Goal: Obtain resource: Download file/media

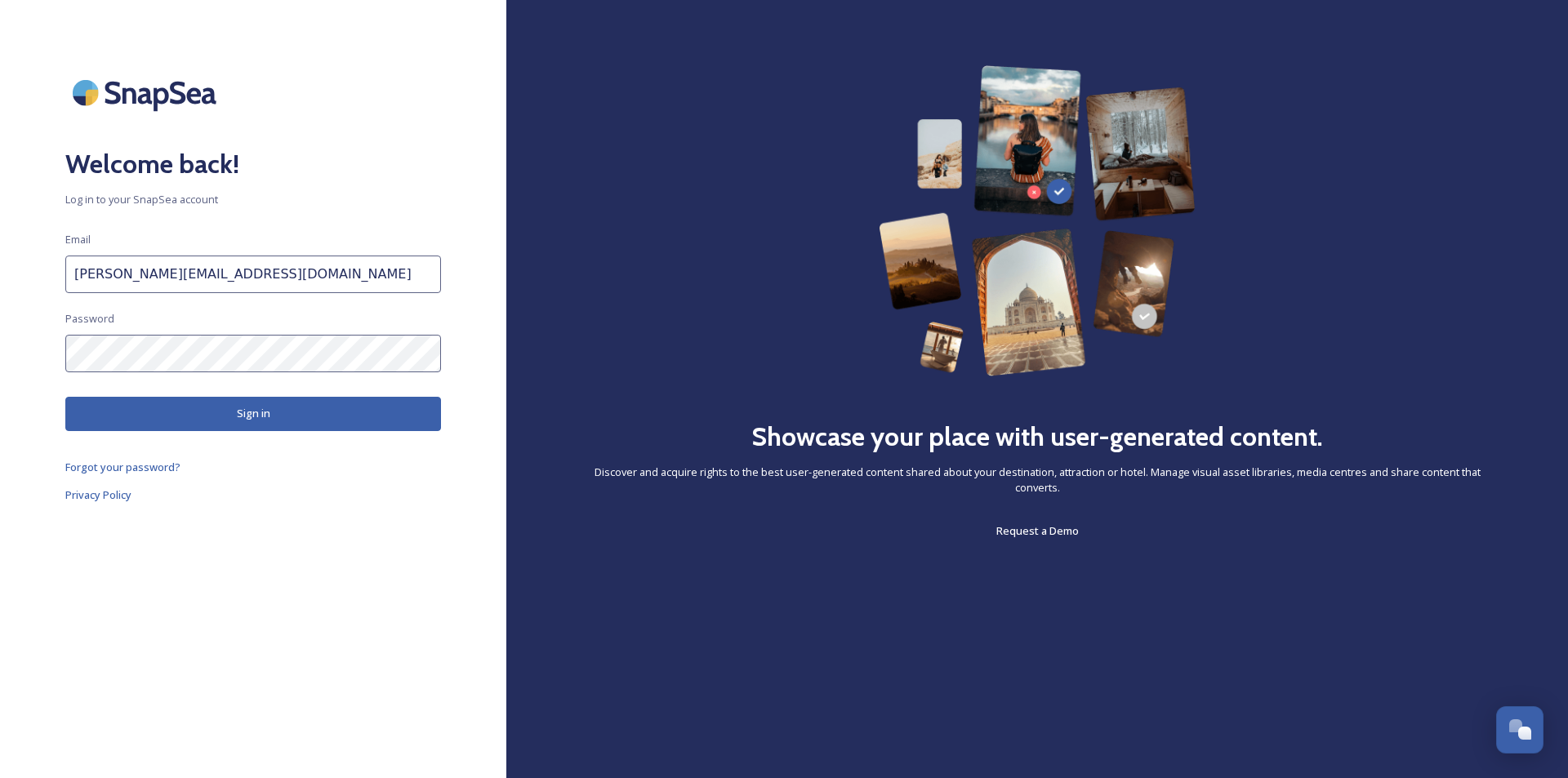
click at [306, 418] on button "Sign in" at bounding box center [253, 413] width 375 height 33
click at [289, 415] on button "Sign in" at bounding box center [253, 413] width 375 height 33
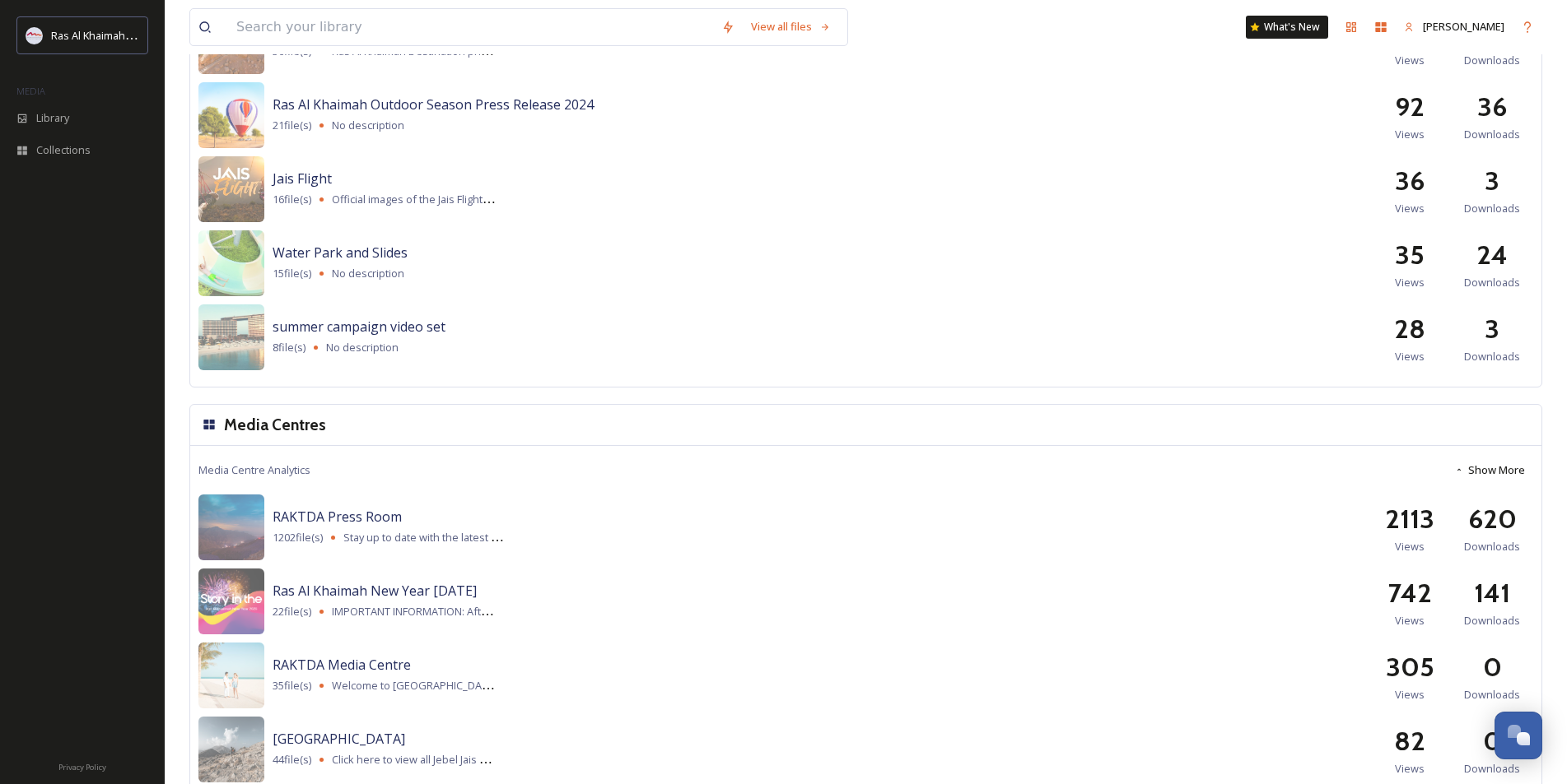
scroll to position [1893, 0]
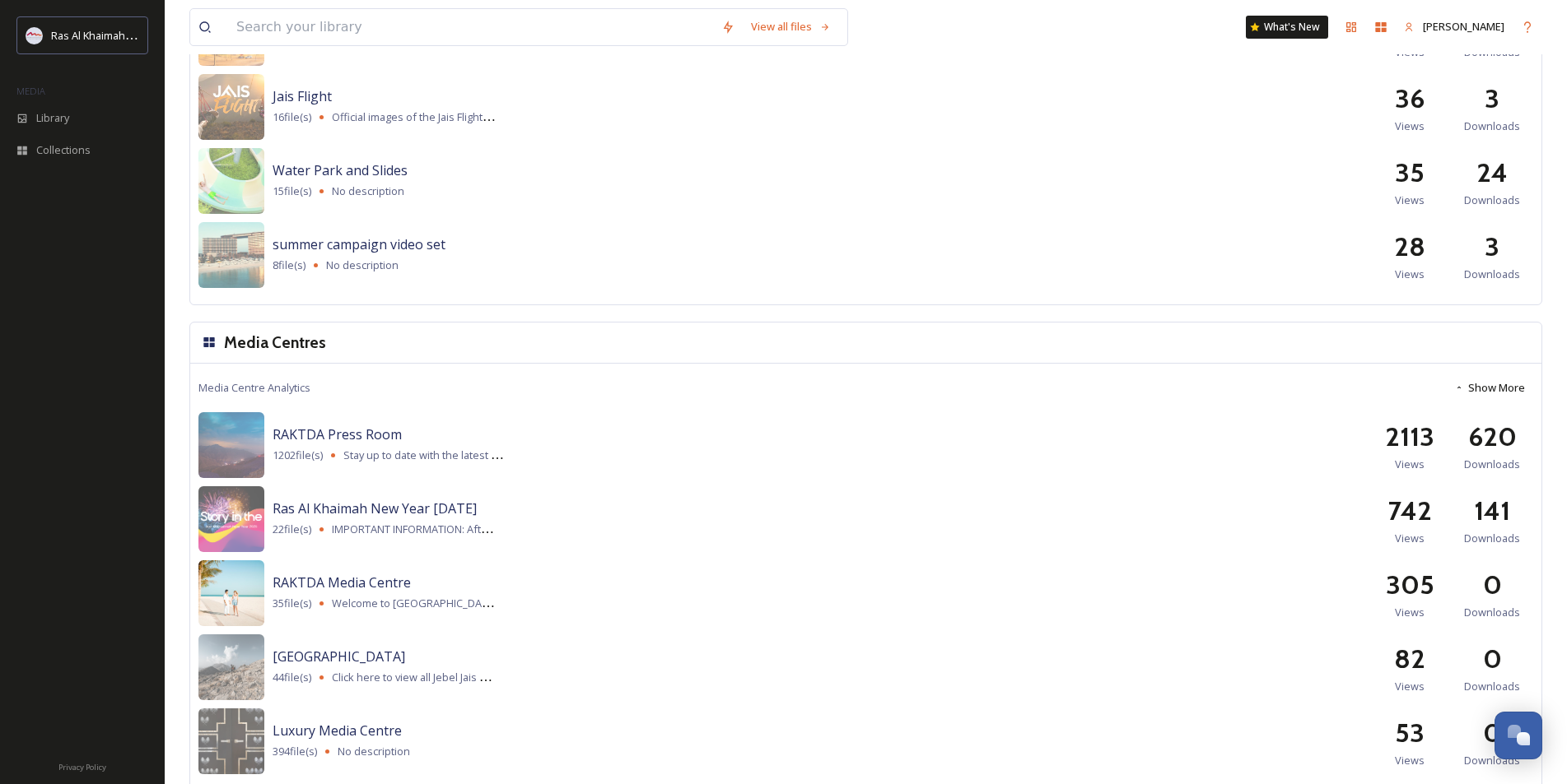
click at [231, 594] on img at bounding box center [232, 593] width 66 height 66
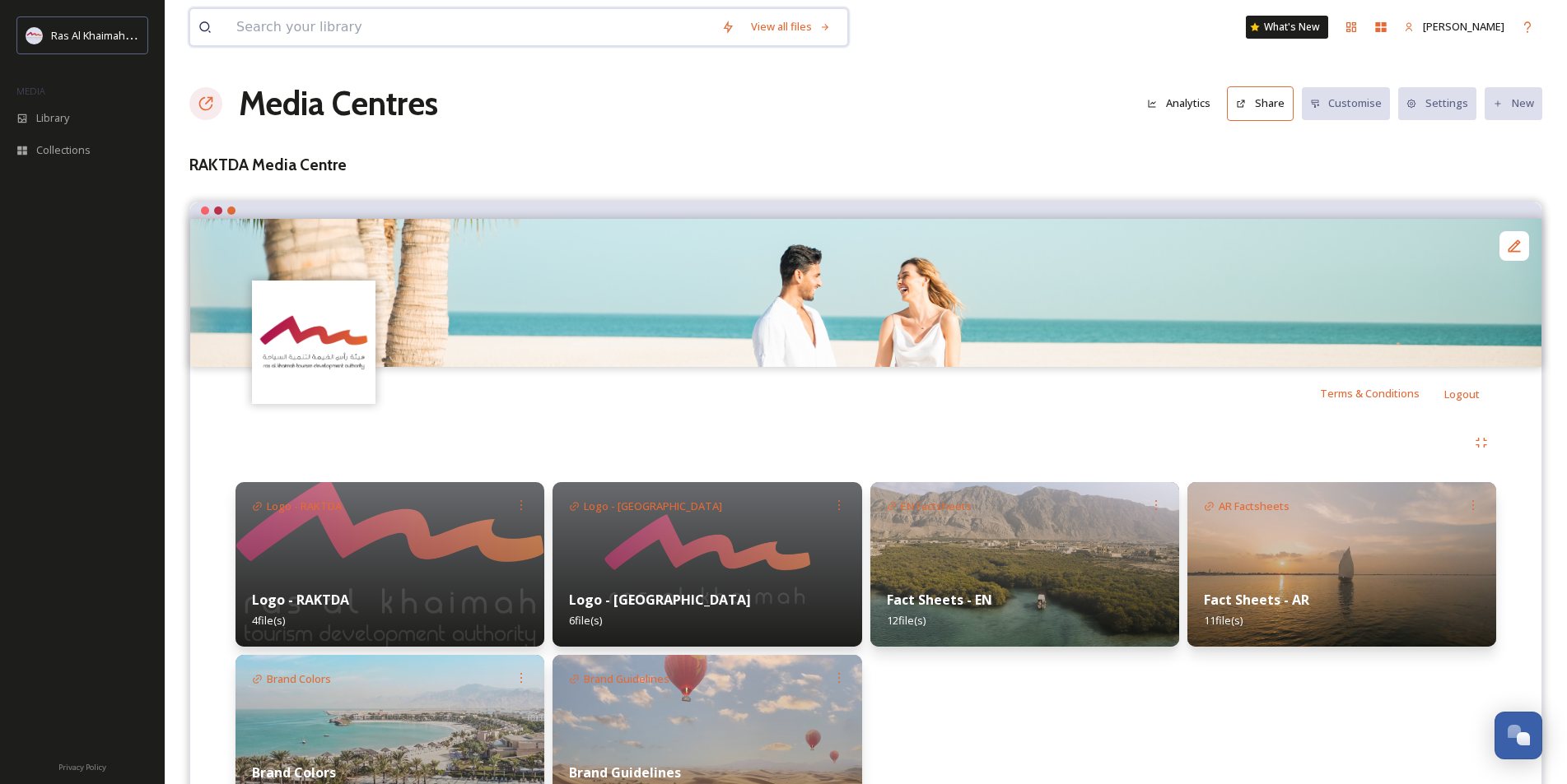
click at [323, 29] on input at bounding box center [470, 27] width 485 height 36
type input "family"
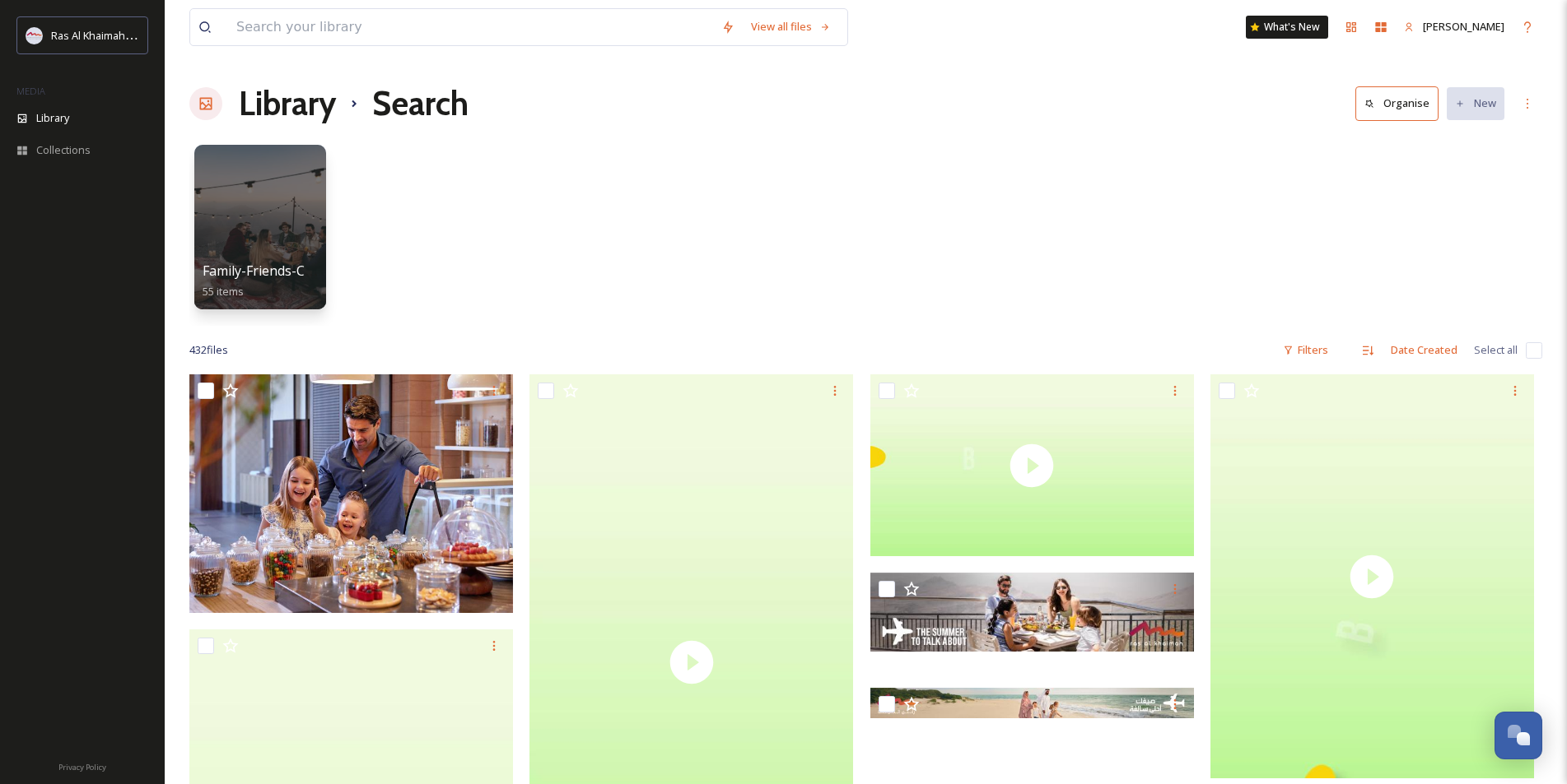
click at [1508, 206] on div "Family-Friends-Couple-Solo 55 items" at bounding box center [866, 231] width 1353 height 190
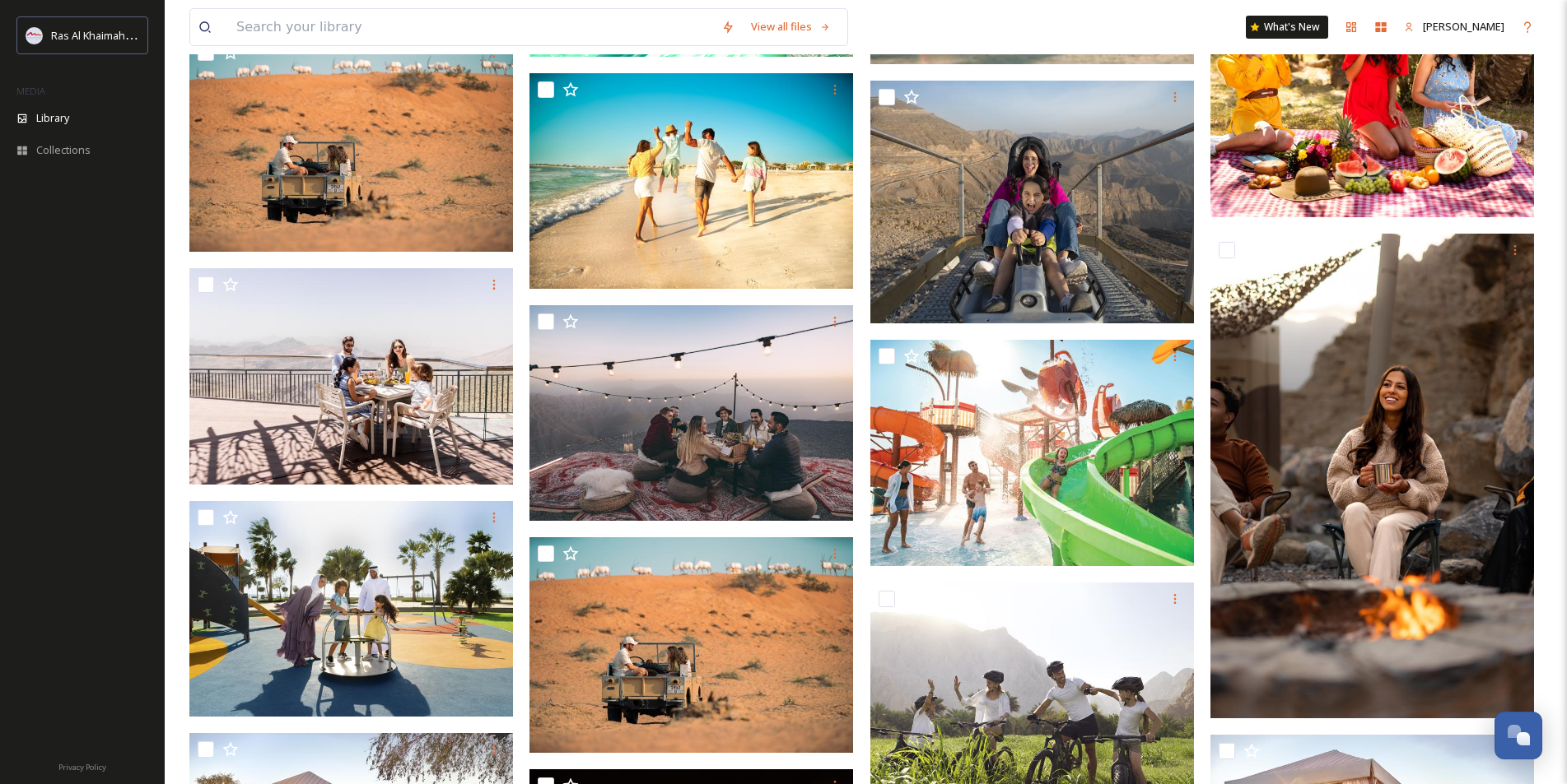
scroll to position [9336, 0]
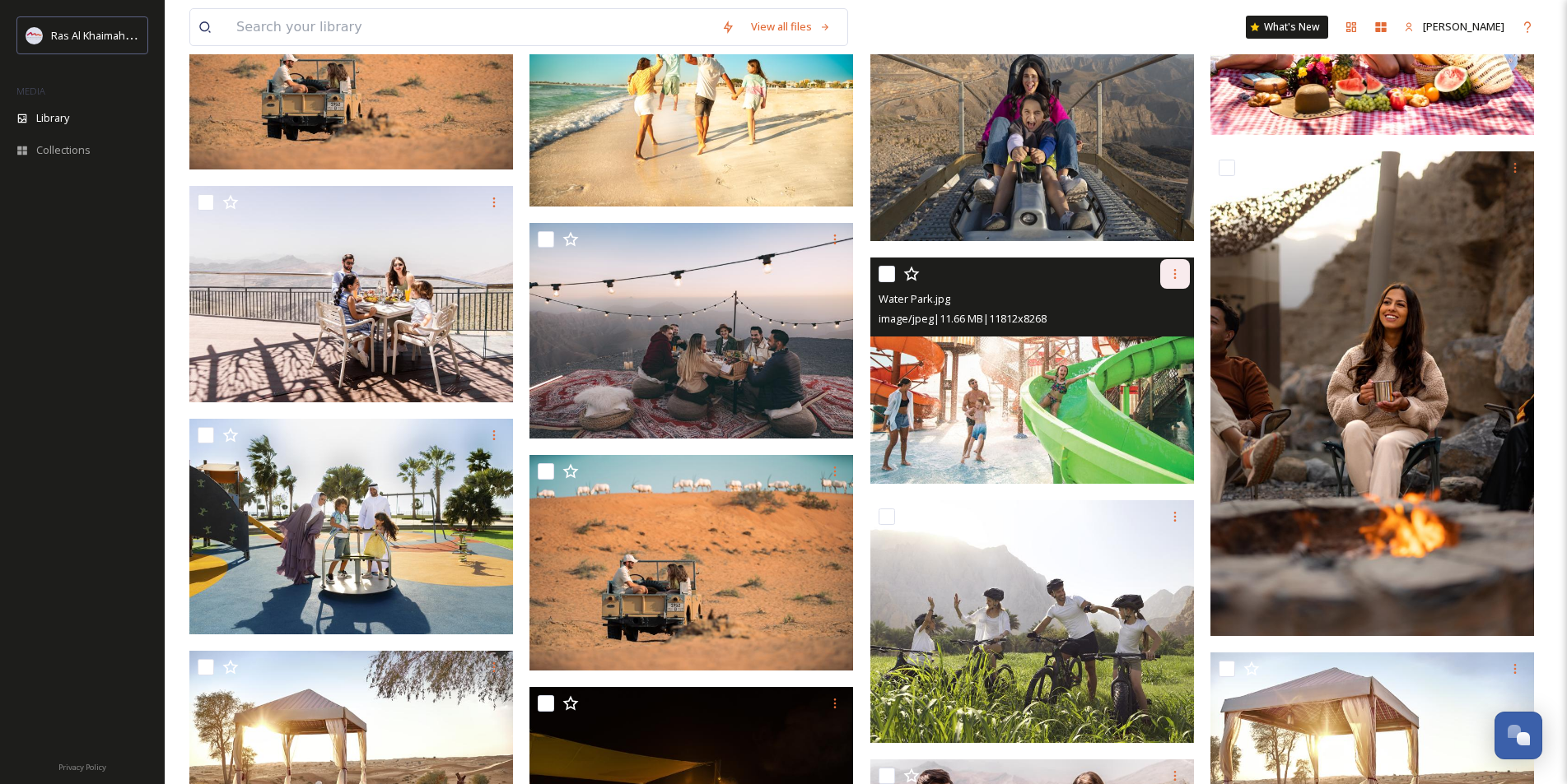
click at [1178, 274] on icon at bounding box center [1175, 274] width 14 height 14
click at [1169, 337] on span "Download" at bounding box center [1155, 341] width 50 height 15
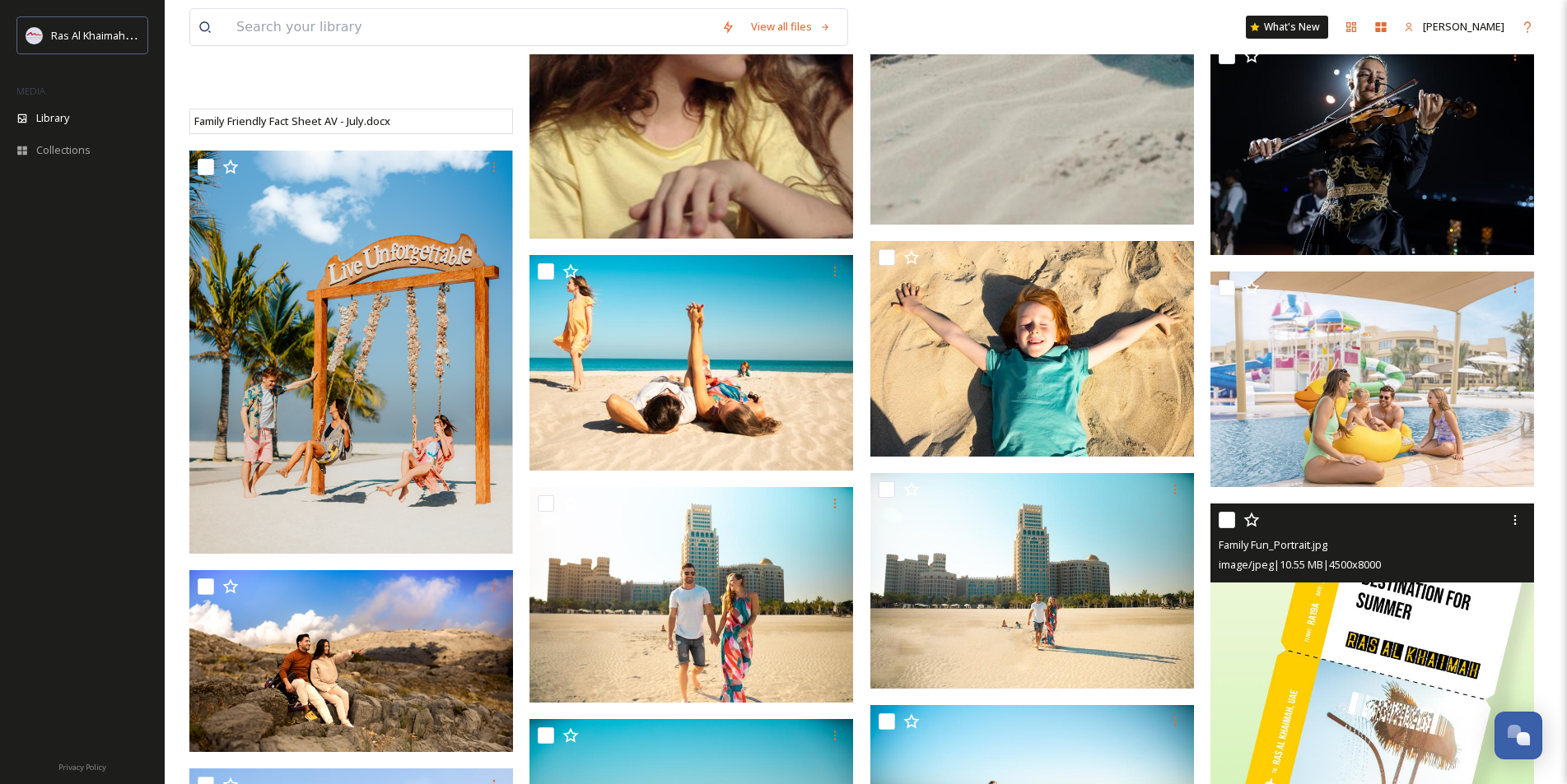
scroll to position [5879, 0]
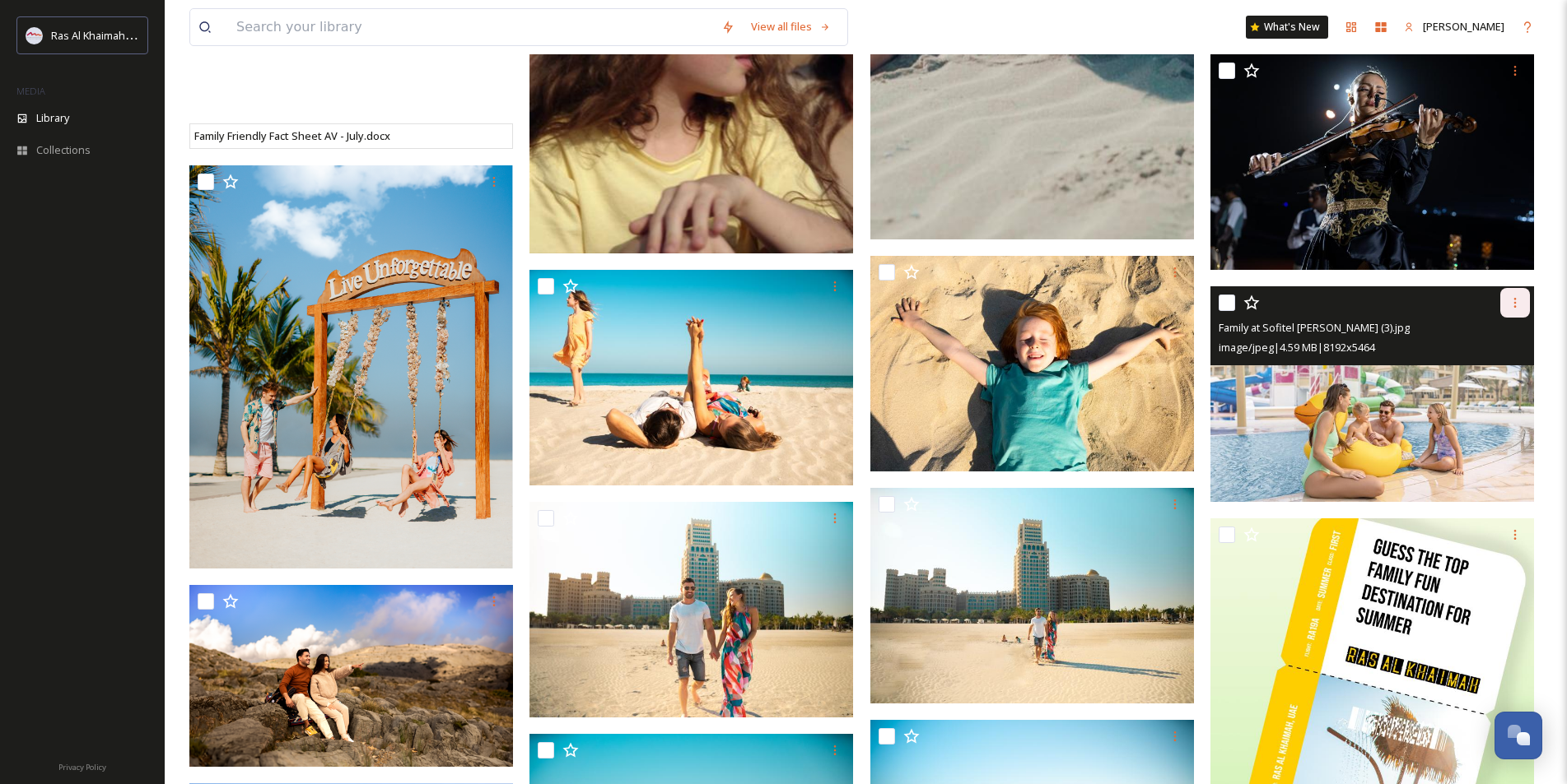
click at [1516, 300] on icon at bounding box center [1515, 303] width 14 height 14
click at [1503, 368] on span "Download" at bounding box center [1495, 370] width 50 height 15
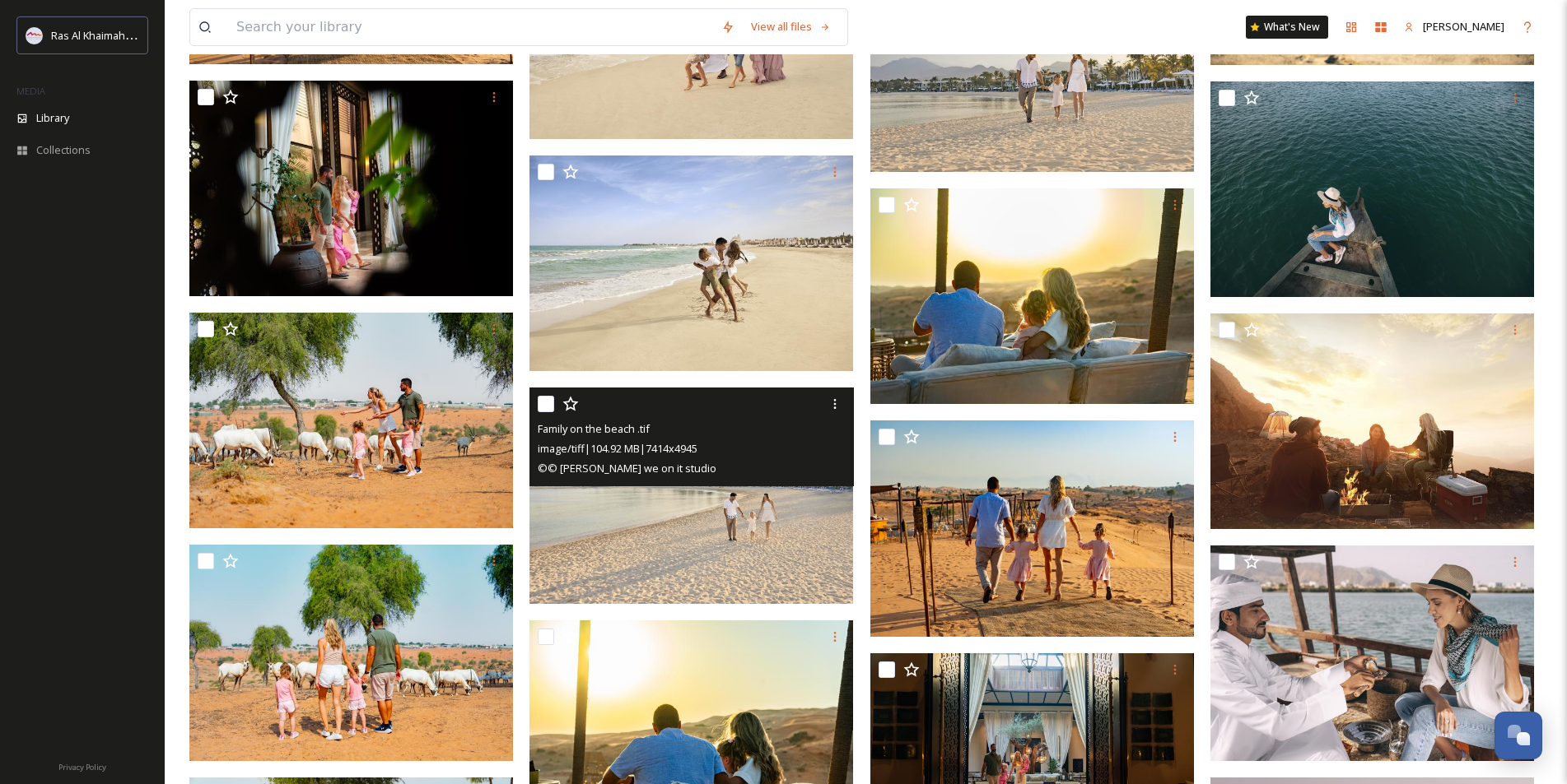
scroll to position [11312, 0]
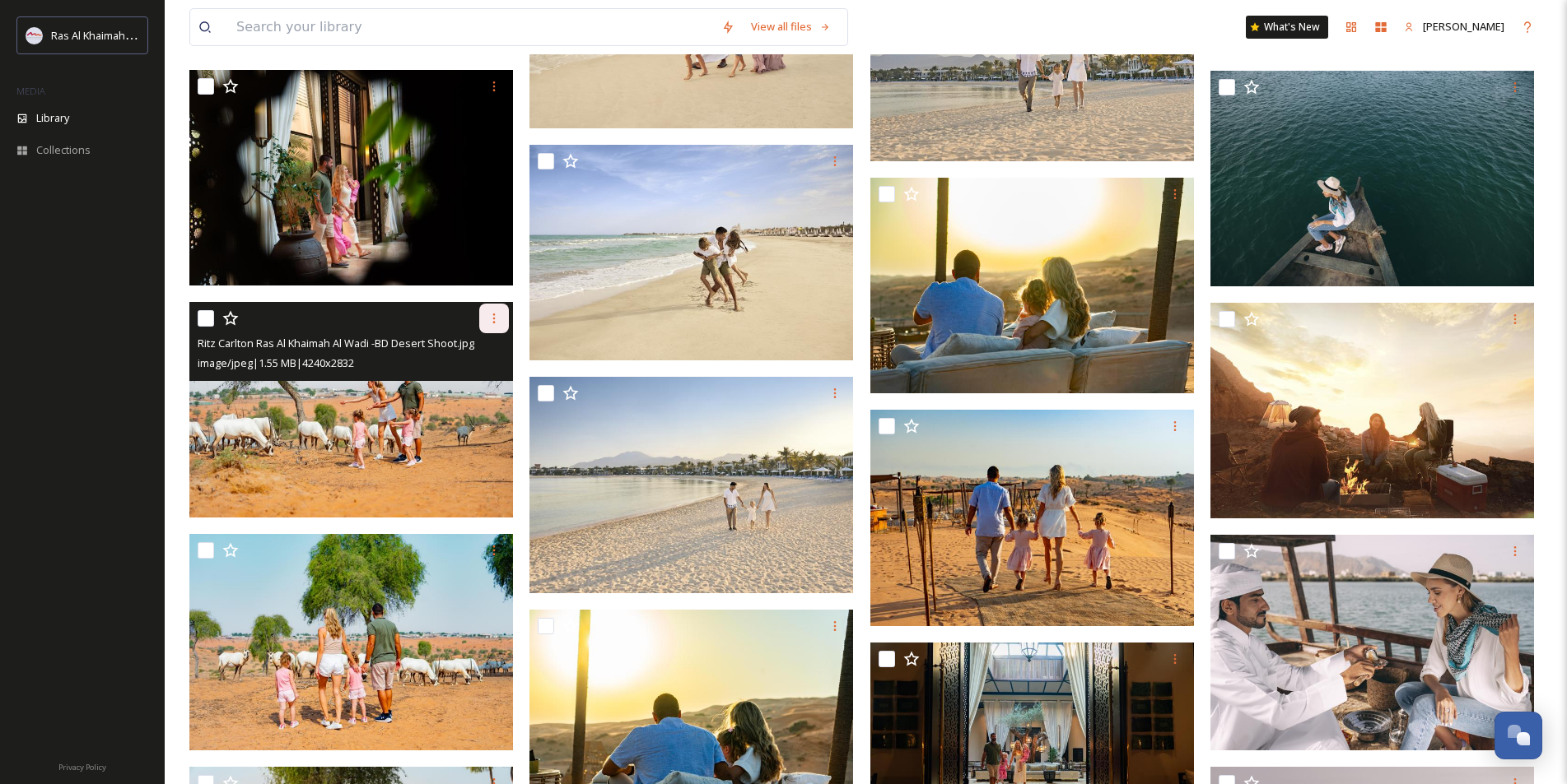
click at [498, 316] on icon at bounding box center [494, 318] width 14 height 14
click at [487, 379] on span "Download" at bounding box center [474, 386] width 50 height 15
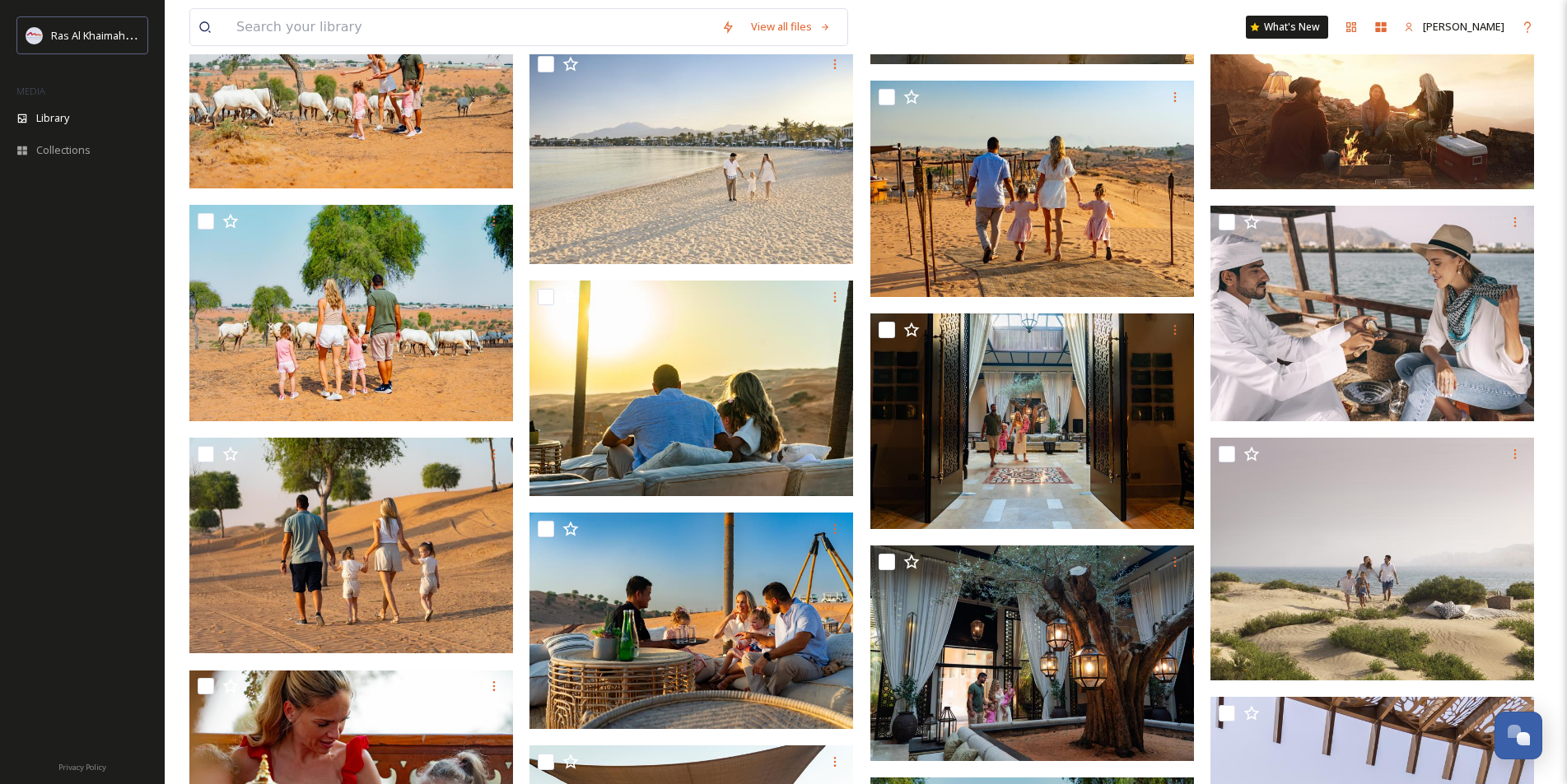
scroll to position [11723, 0]
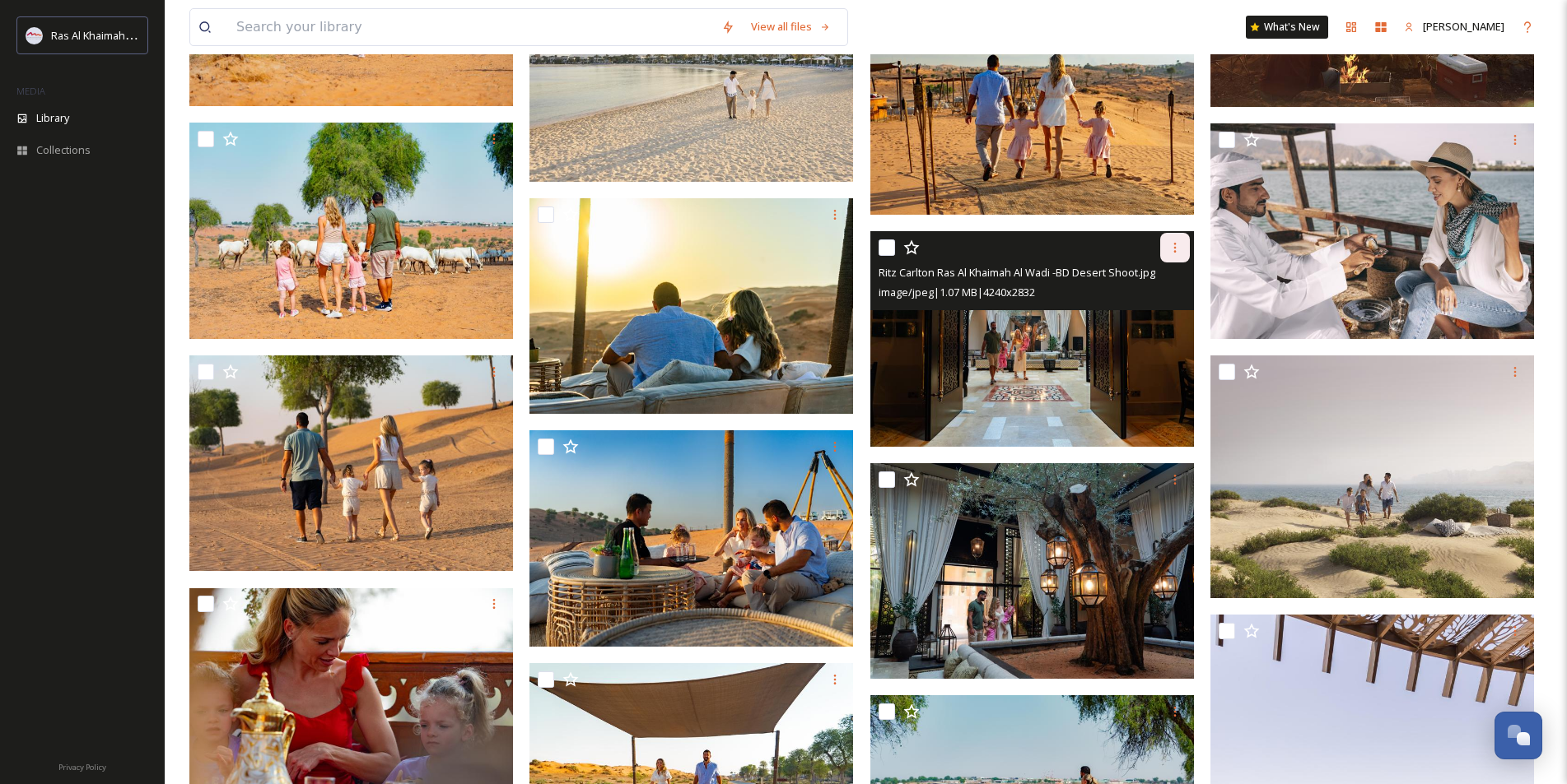
click at [1175, 239] on div at bounding box center [1175, 248] width 30 height 30
click at [1161, 313] on span "Download" at bounding box center [1155, 315] width 50 height 15
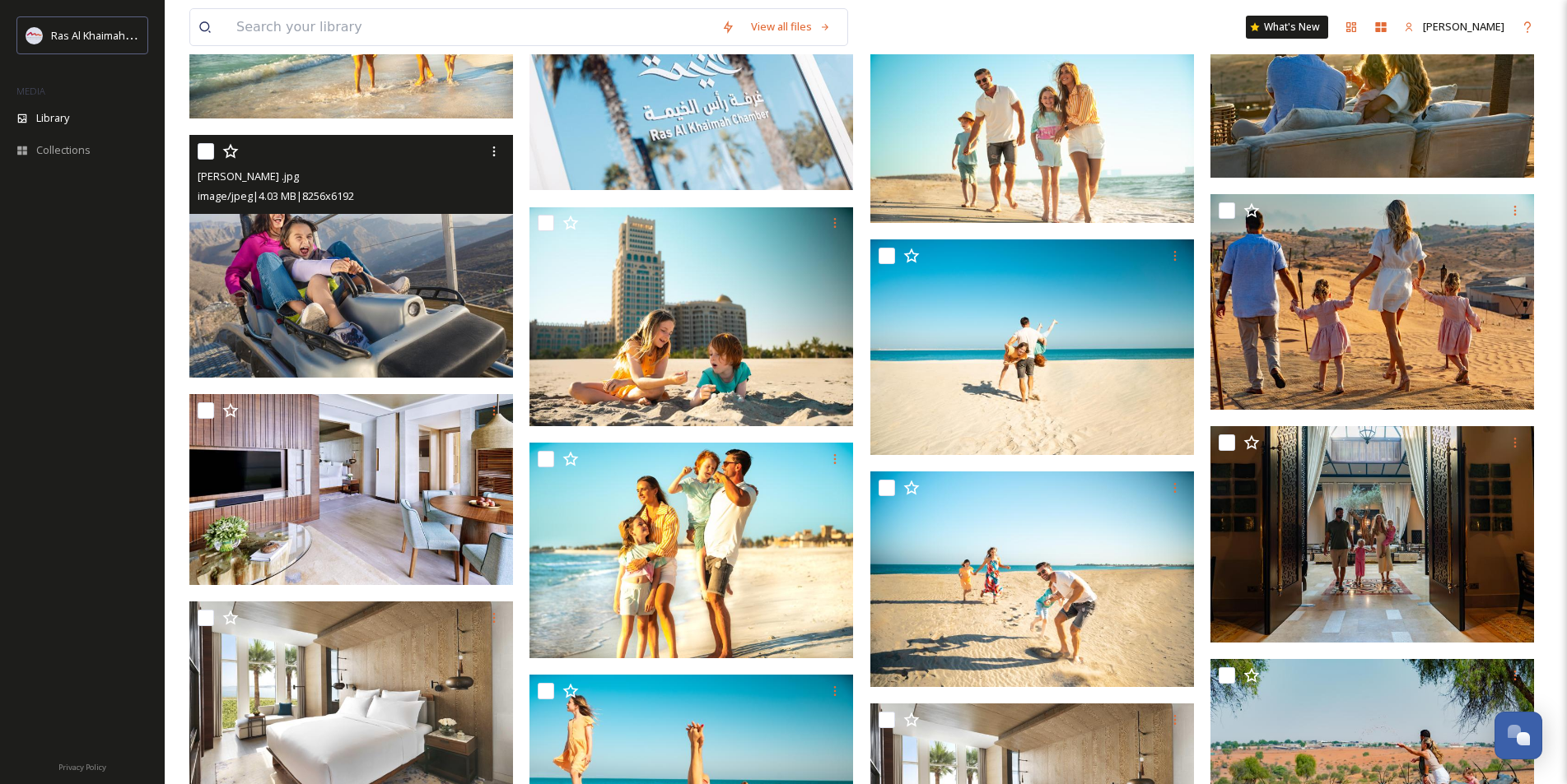
scroll to position [14028, 0]
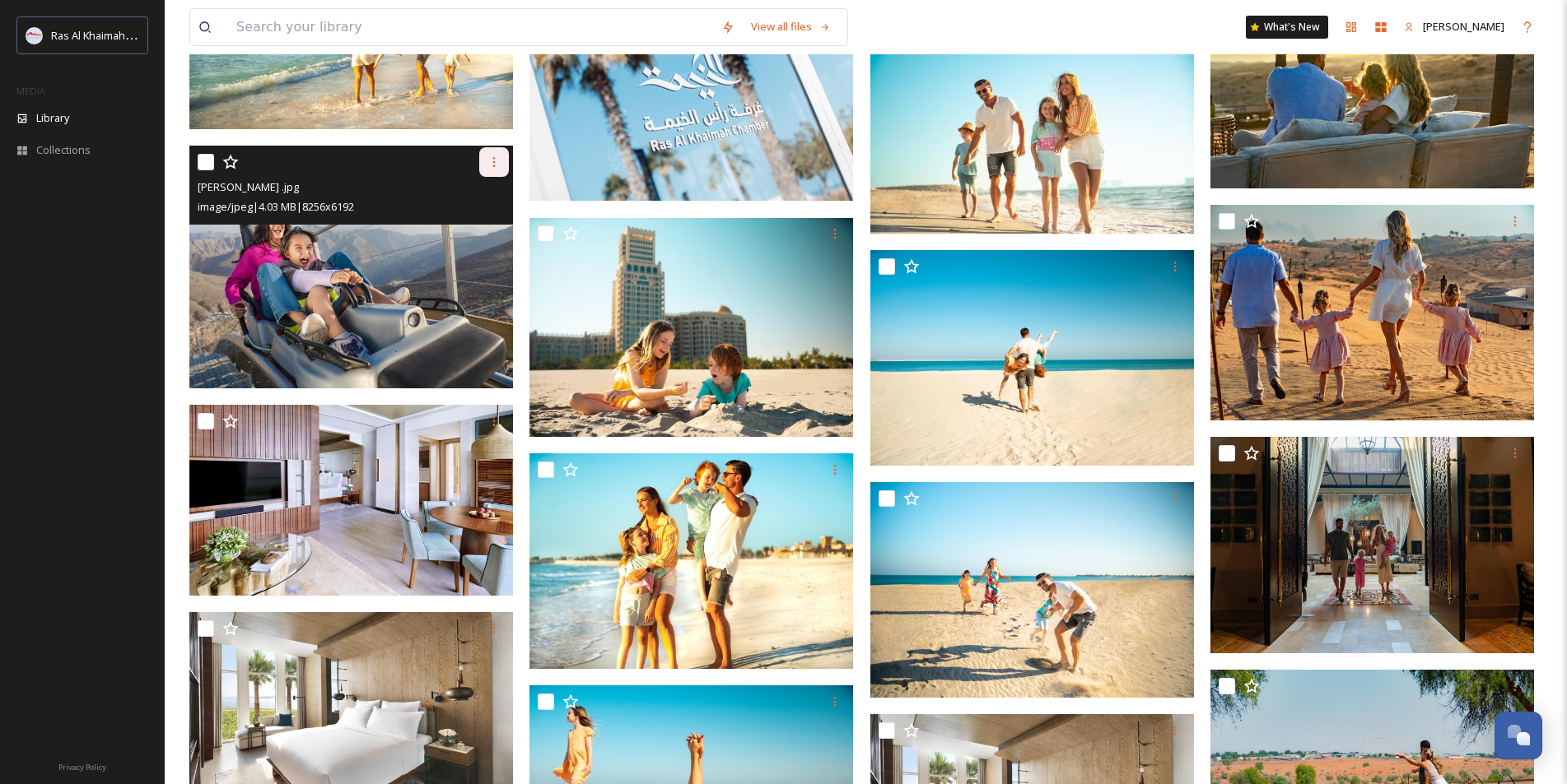
click at [496, 159] on icon at bounding box center [494, 162] width 14 height 14
click at [488, 226] on span "Download" at bounding box center [474, 230] width 50 height 15
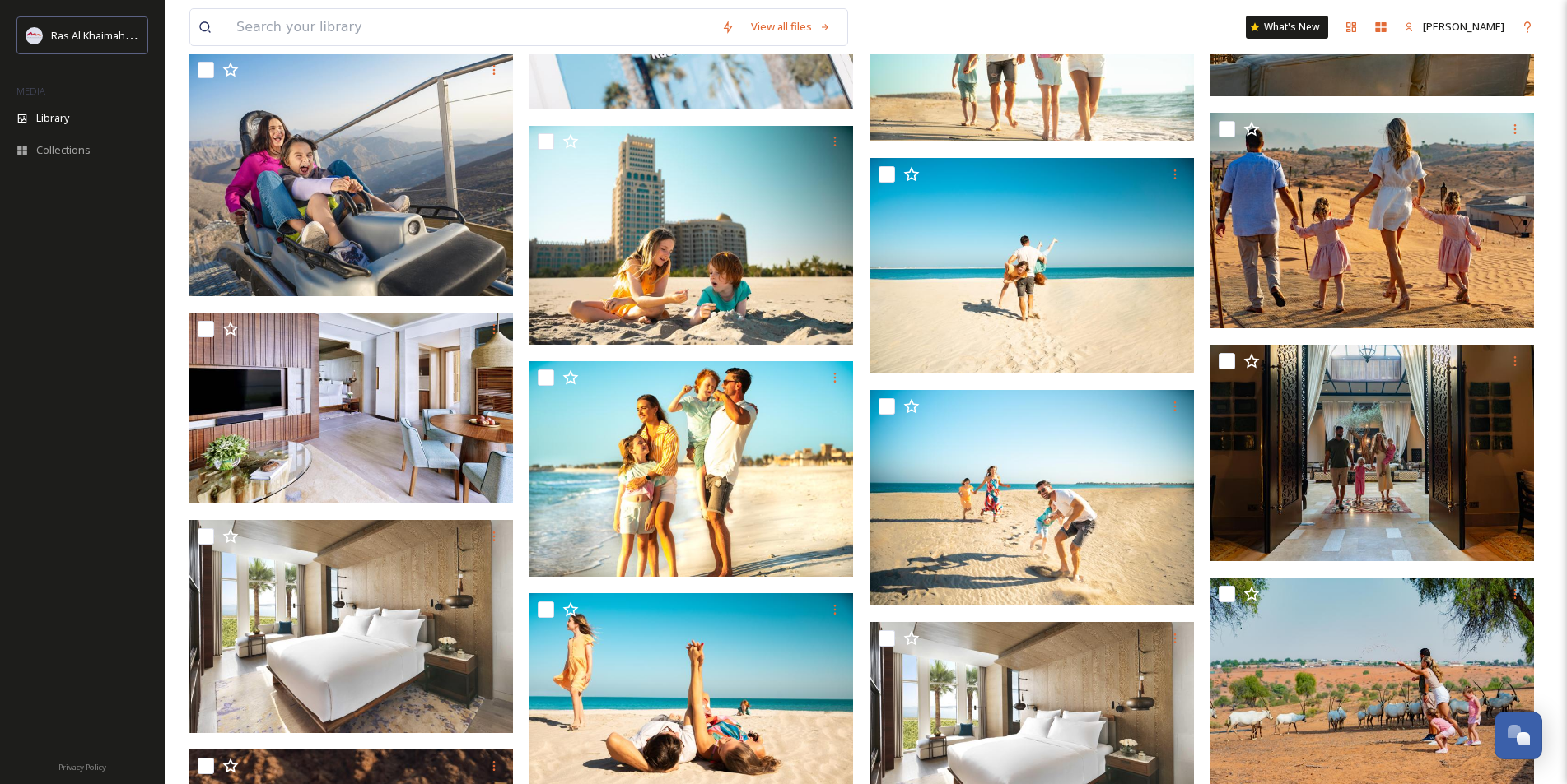
scroll to position [14110, 0]
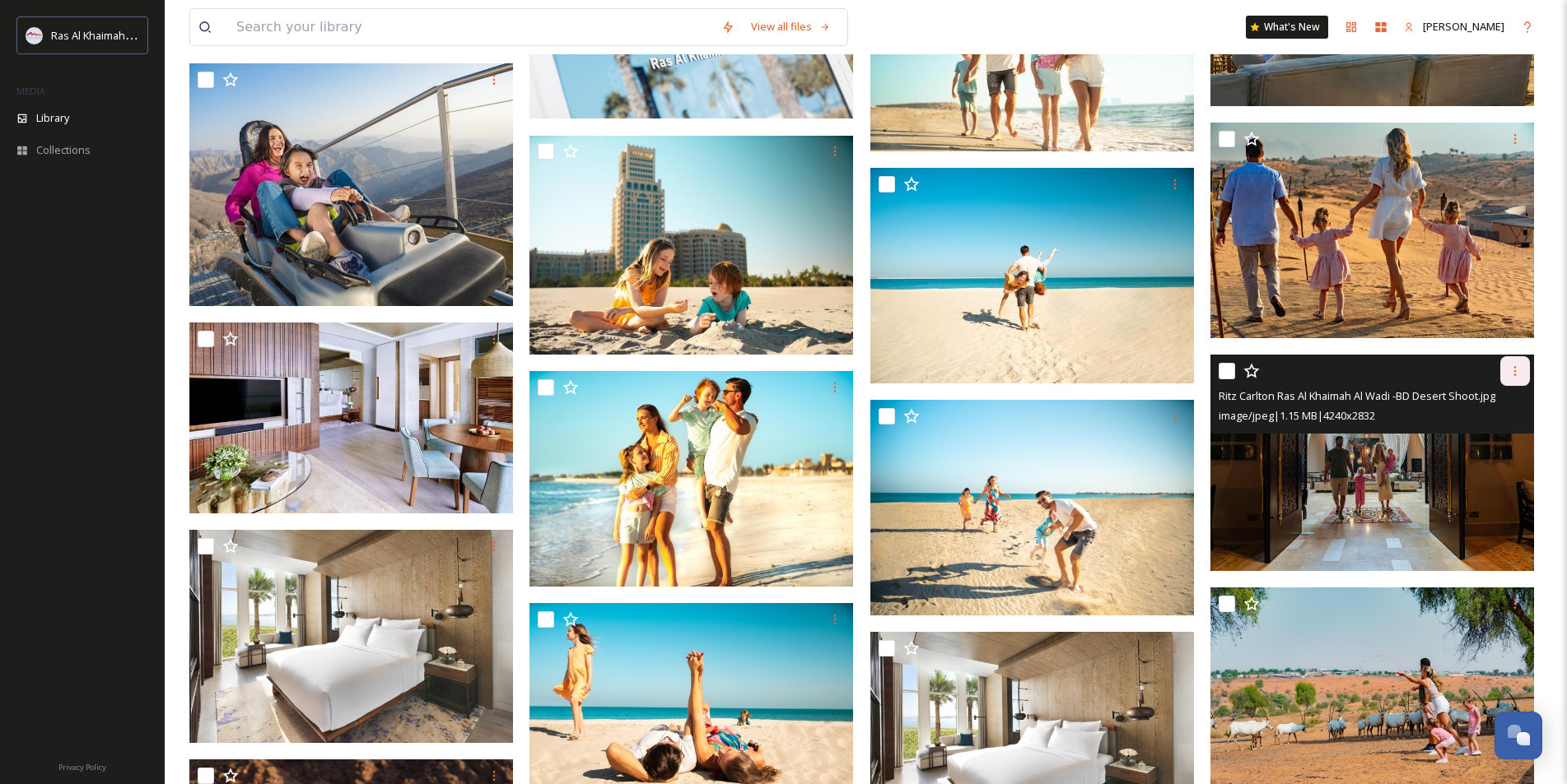
click at [1525, 374] on div at bounding box center [1515, 371] width 30 height 30
click at [1491, 440] on span "Download" at bounding box center [1495, 439] width 50 height 15
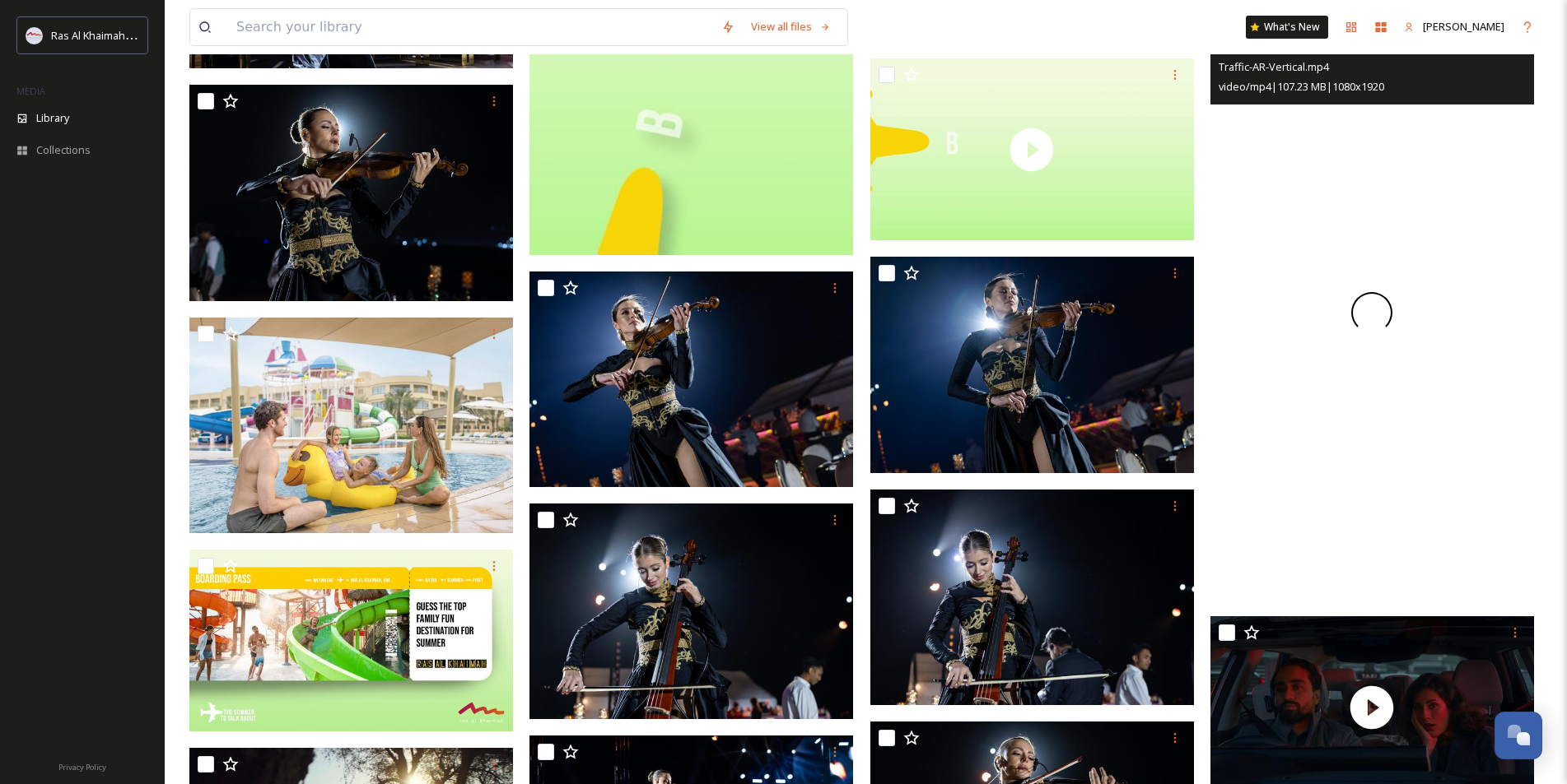
scroll to position [3915, 0]
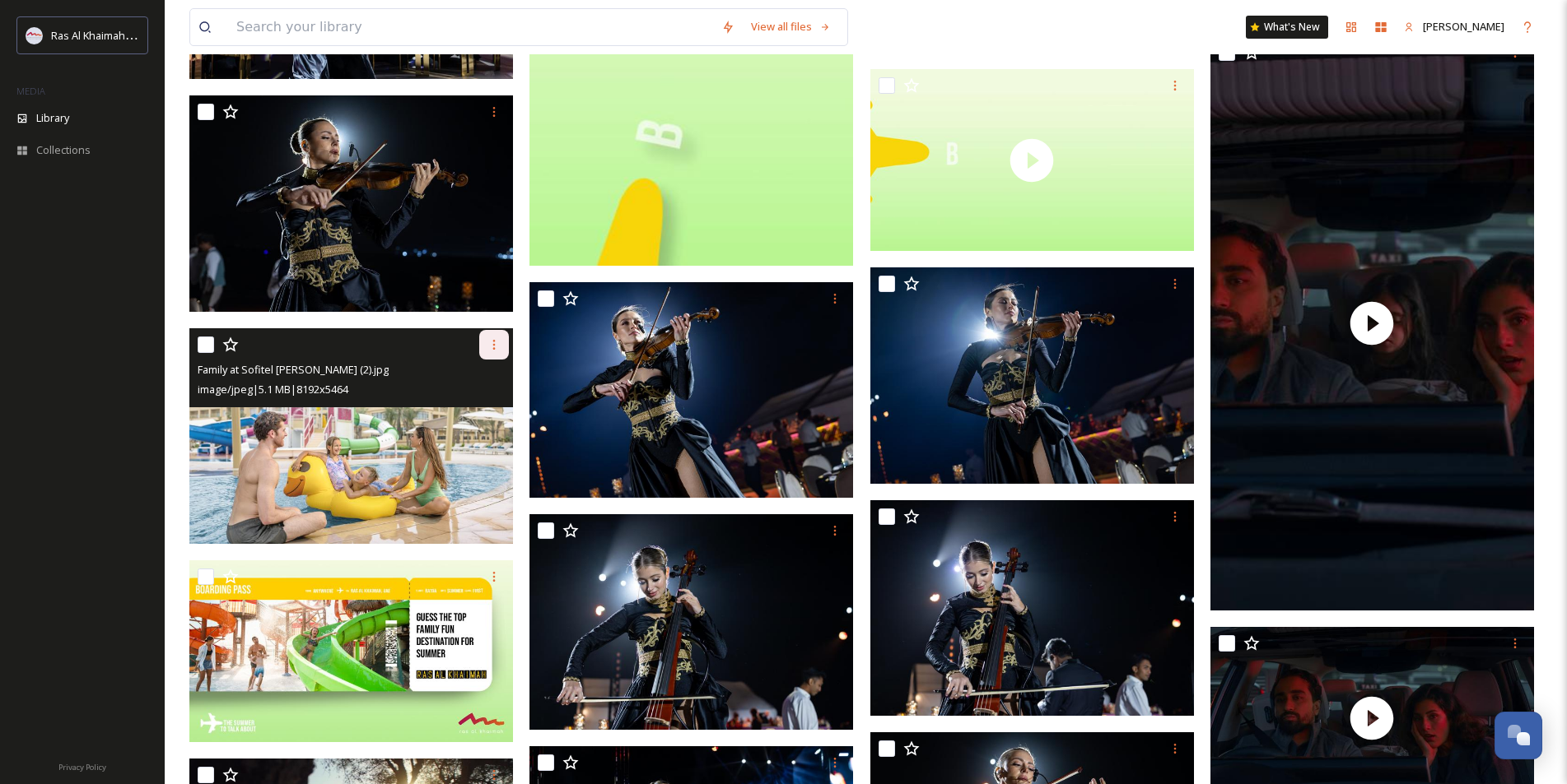
click at [492, 341] on icon at bounding box center [494, 345] width 14 height 14
click at [478, 409] on span "Download" at bounding box center [474, 412] width 50 height 15
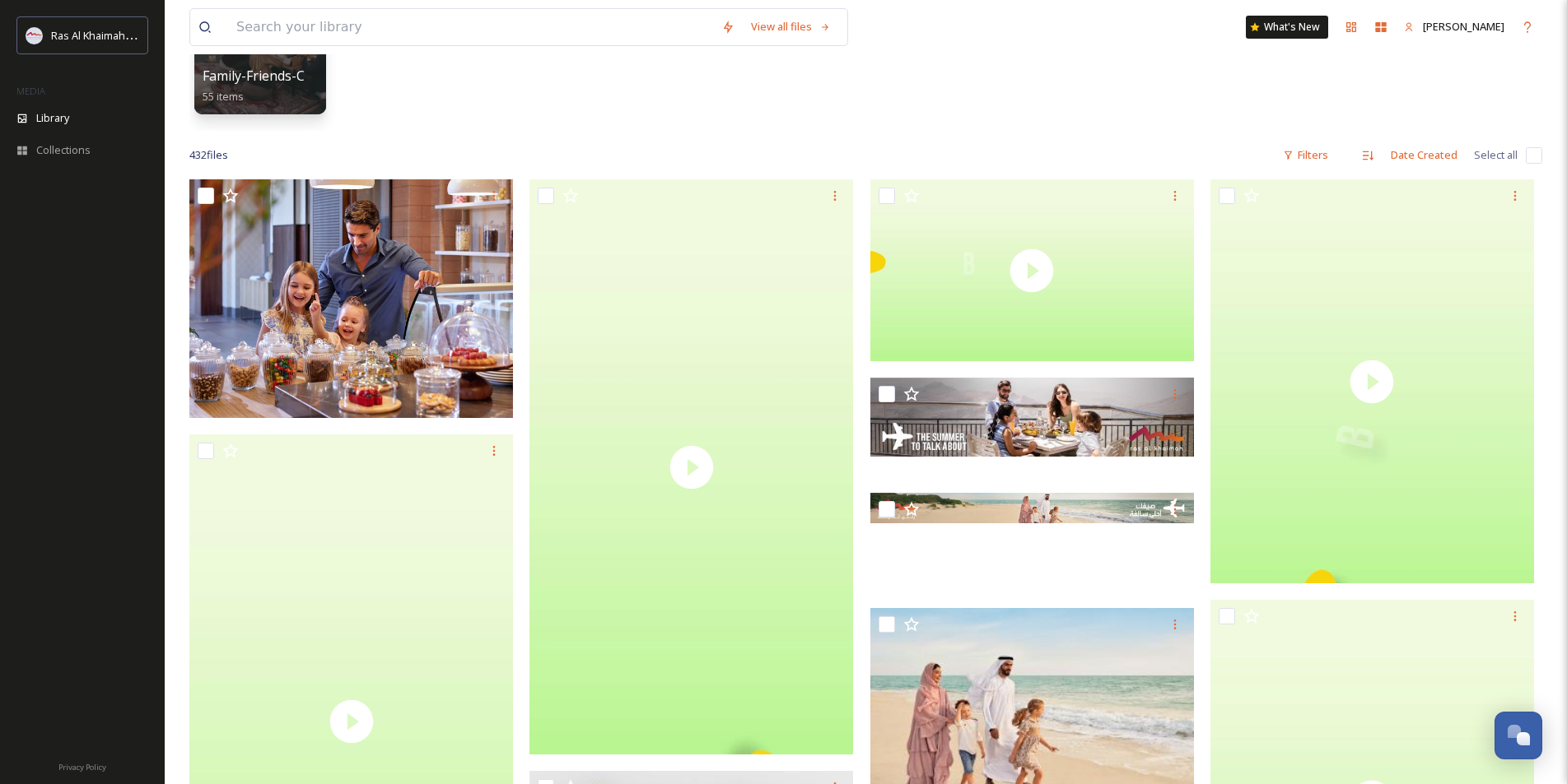
scroll to position [47, 0]
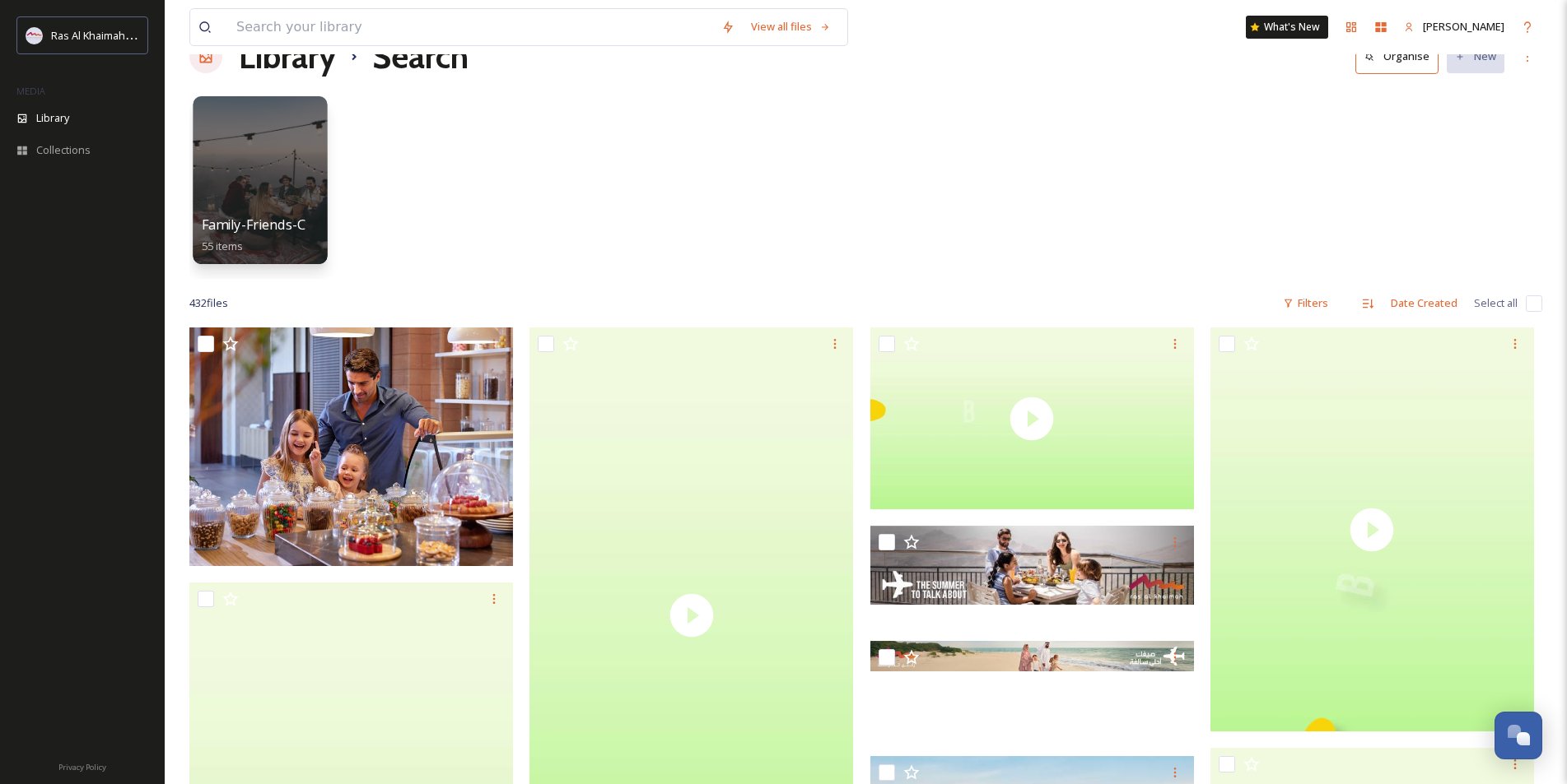
click at [261, 166] on div at bounding box center [260, 180] width 134 height 168
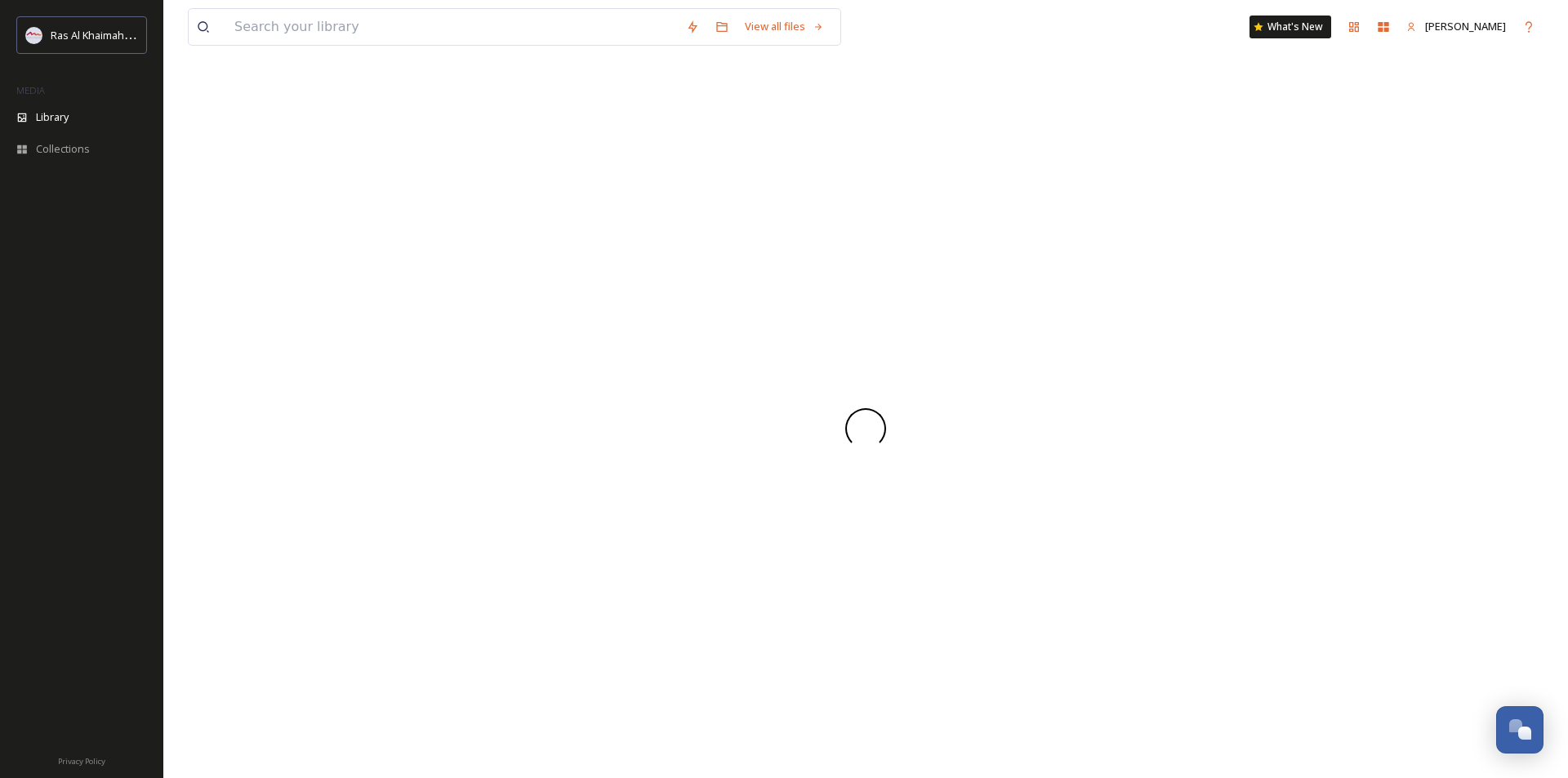
click at [1401, 569] on div at bounding box center [866, 428] width 1356 height 700
click at [1176, 736] on div at bounding box center [866, 428] width 1356 height 700
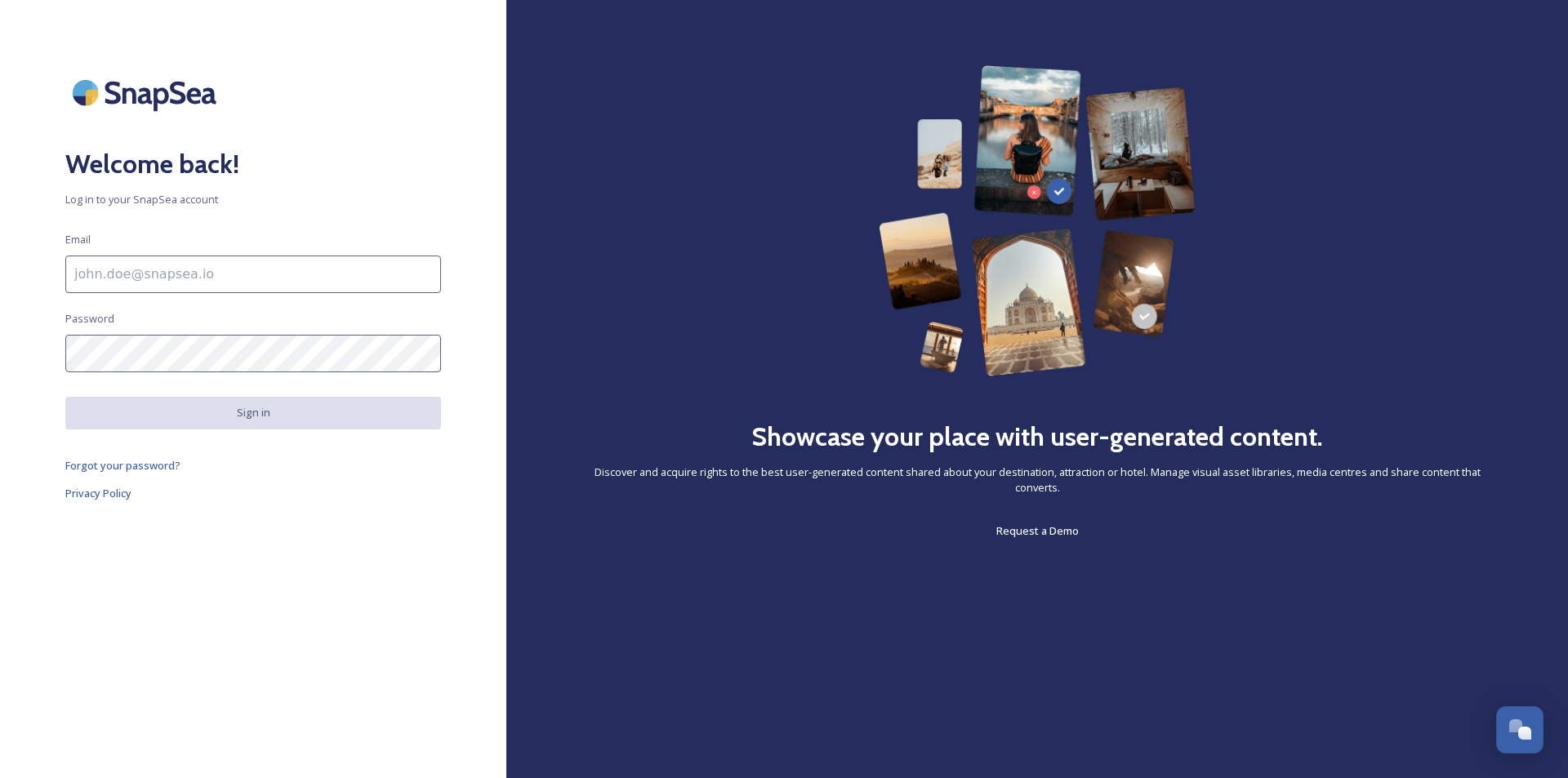
click at [441, 104] on div "Welcome back! Log in to your SnapSea account Email Password Sign in Forgot your…" at bounding box center [253, 389] width 506 height 647
drag, startPoint x: 267, startPoint y: 716, endPoint x: 234, endPoint y: 451, distance: 267.0
click at [267, 708] on div "Welcome back! Log in to your SnapSea account Email Password Sign in Forgot your…" at bounding box center [253, 389] width 506 height 778
click at [197, 265] on input at bounding box center [253, 275] width 375 height 38
paste input "[PERSON_NAME][EMAIL_ADDRESS][DOMAIN_NAME]"
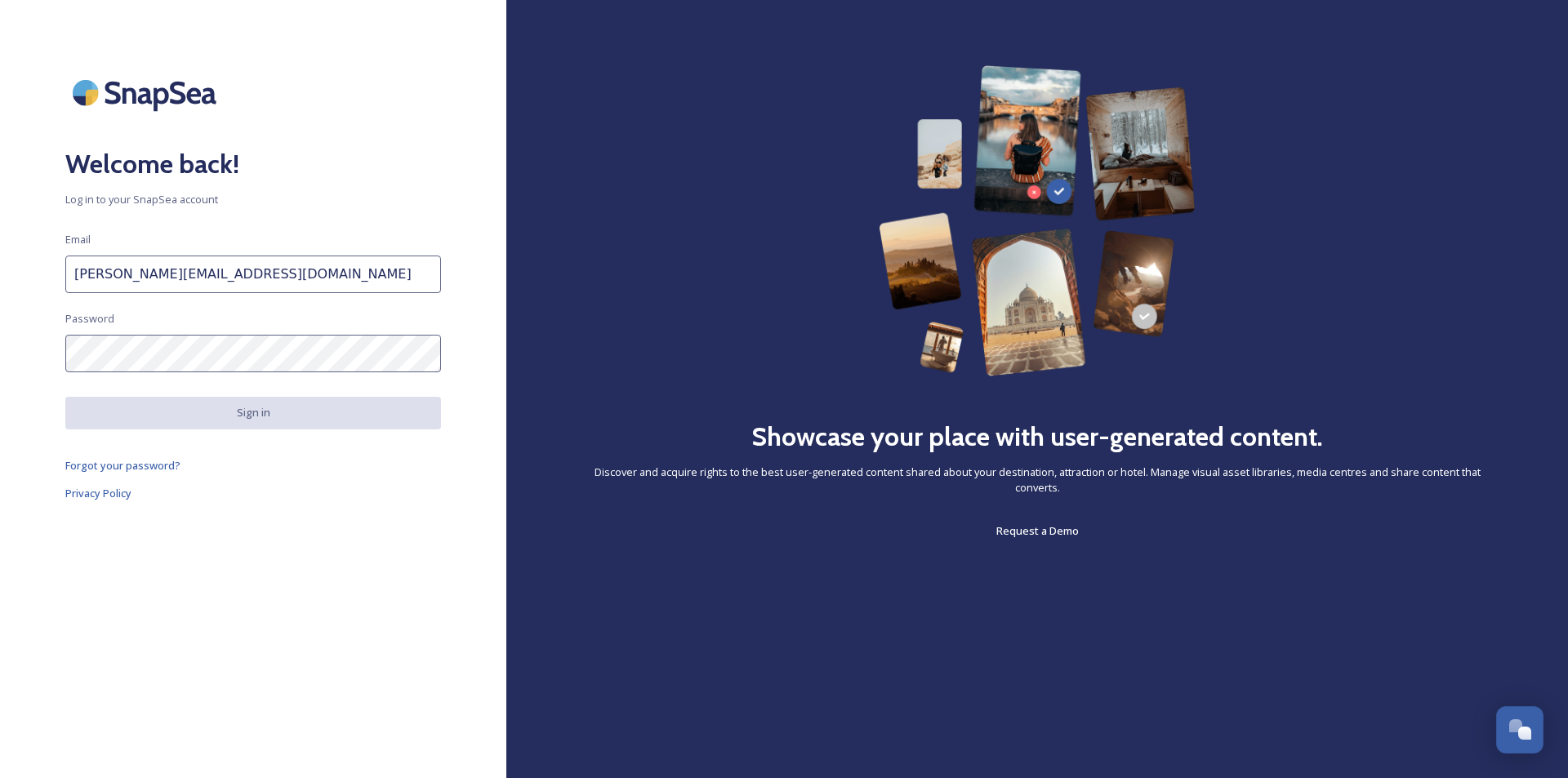
drag, startPoint x: 322, startPoint y: 716, endPoint x: 322, endPoint y: 647, distance: 69.0
click at [323, 705] on div "Welcome back! Log in to your SnapSea account Email [PERSON_NAME][EMAIL_ADDRESS]…" at bounding box center [253, 389] width 506 height 778
click at [244, 273] on input "[PERSON_NAME][EMAIL_ADDRESS][DOMAIN_NAME]" at bounding box center [253, 275] width 375 height 38
paste input "QwertyJB1177!"
drag, startPoint x: 311, startPoint y: 274, endPoint x: 222, endPoint y: 273, distance: 89.0
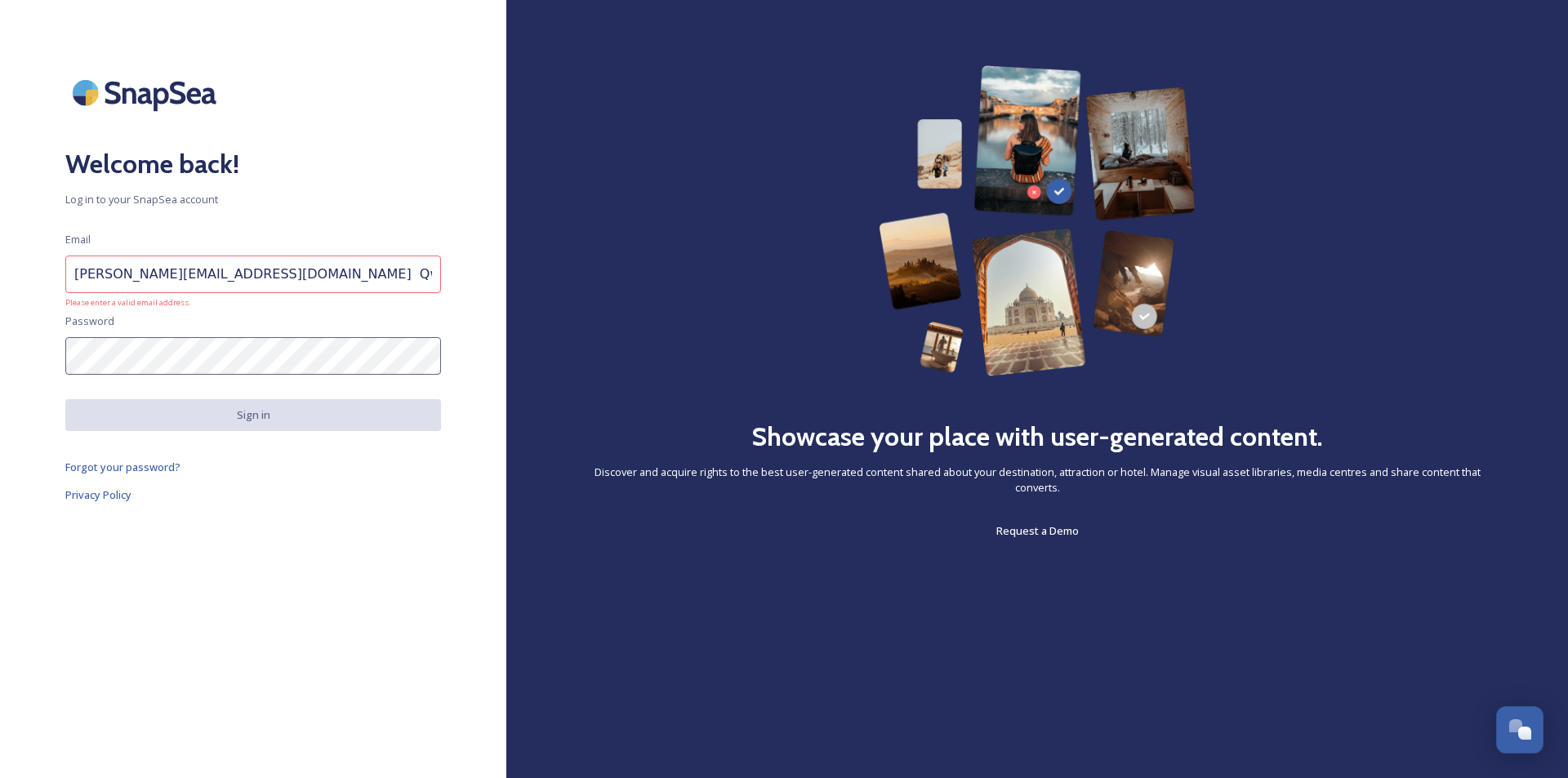
click at [222, 273] on input "[PERSON_NAME][EMAIL_ADDRESS][DOMAIN_NAME] QwertyJB1177!" at bounding box center [253, 275] width 375 height 38
type input "[PERSON_NAME][EMAIL_ADDRESS][DOMAIN_NAME]"
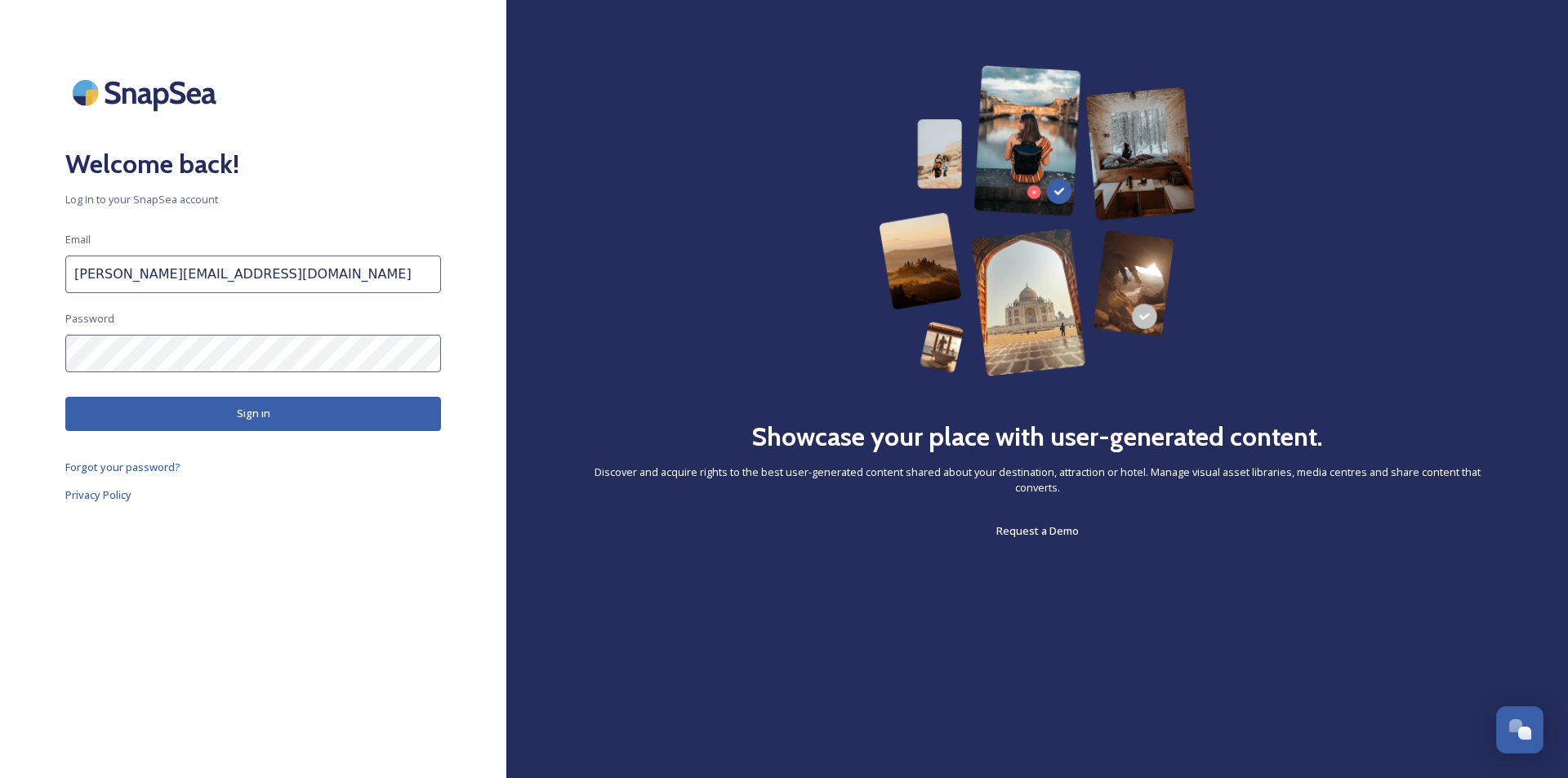
click at [121, 417] on button "Sign in" at bounding box center [253, 413] width 375 height 33
drag, startPoint x: 1262, startPoint y: 555, endPoint x: 1221, endPoint y: 542, distance: 43.0
click at [1262, 555] on div "Showcase your place with user-generated content. Discover and acquire rights to…" at bounding box center [1036, 389] width 1061 height 778
click at [328, 415] on button "Sign in" at bounding box center [253, 413] width 375 height 33
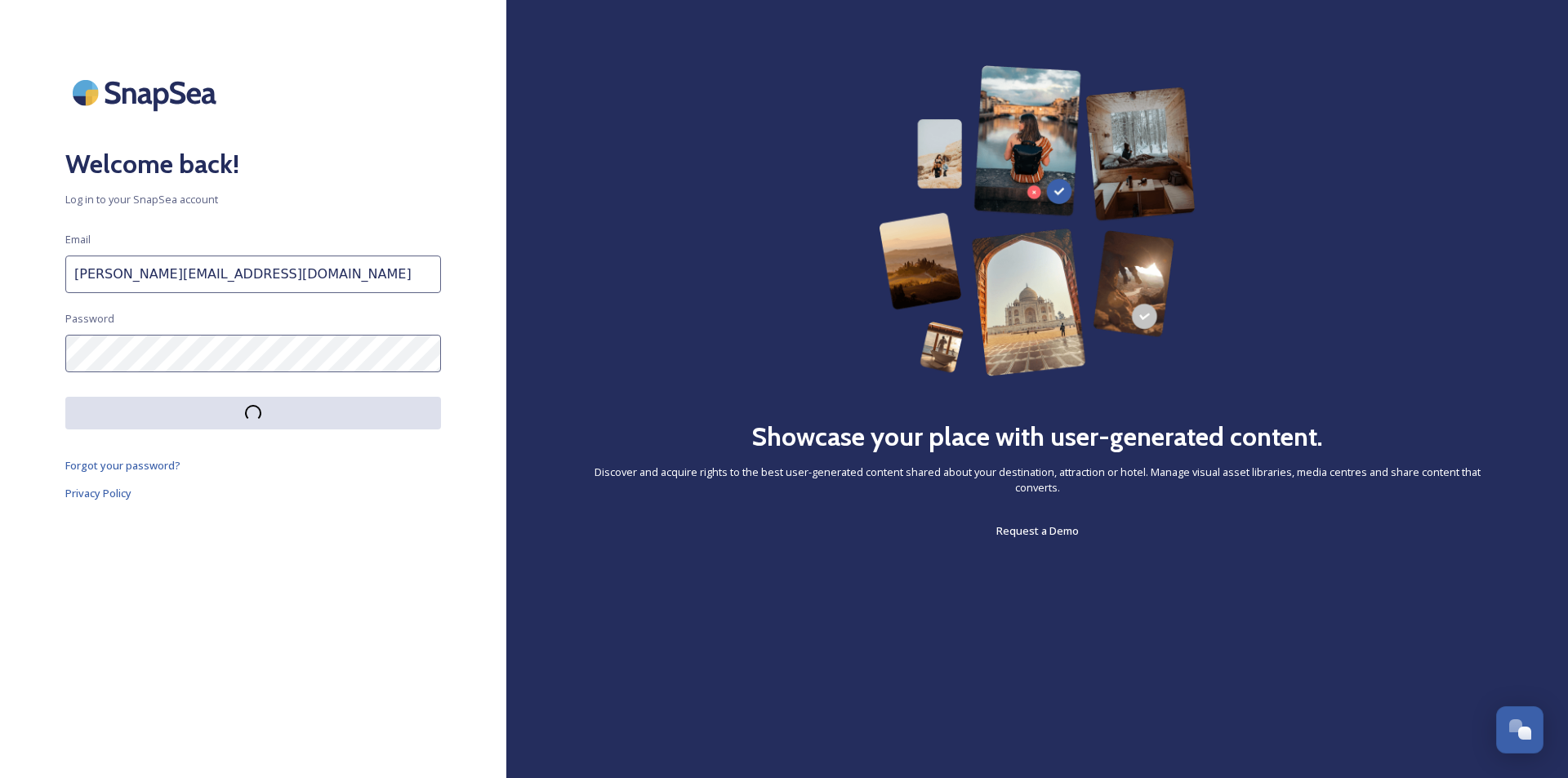
click at [394, 665] on div "Welcome back! Log in to your SnapSea account Email [PERSON_NAME][EMAIL_ADDRESS]…" at bounding box center [253, 389] width 506 height 647
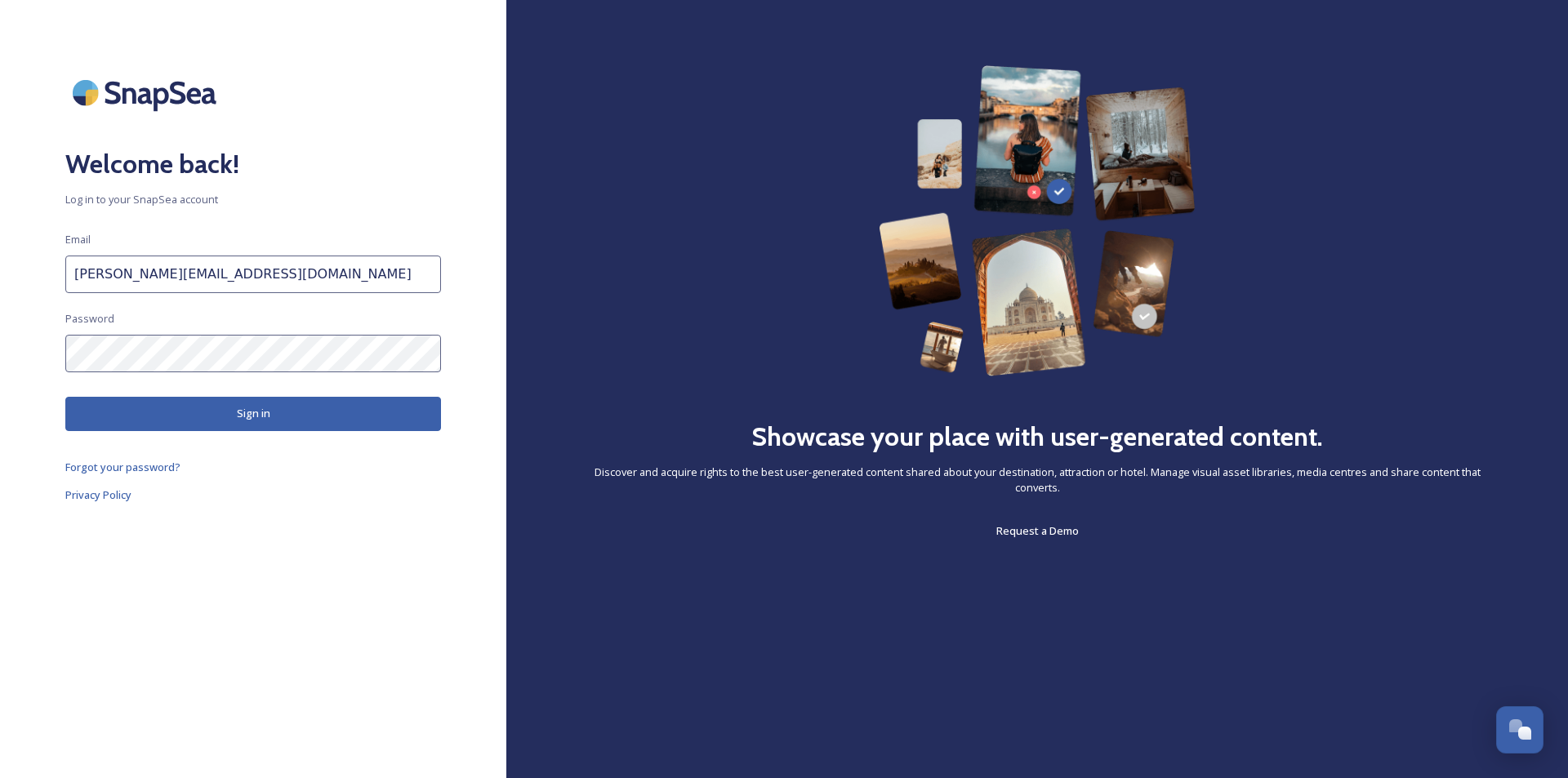
click at [303, 420] on button "Sign in" at bounding box center [253, 413] width 375 height 33
click at [94, 570] on div "Welcome back! Log in to your SnapSea account Email [PERSON_NAME][EMAIL_ADDRESS]…" at bounding box center [253, 389] width 506 height 647
click at [347, 412] on button "Sign in" at bounding box center [253, 413] width 375 height 33
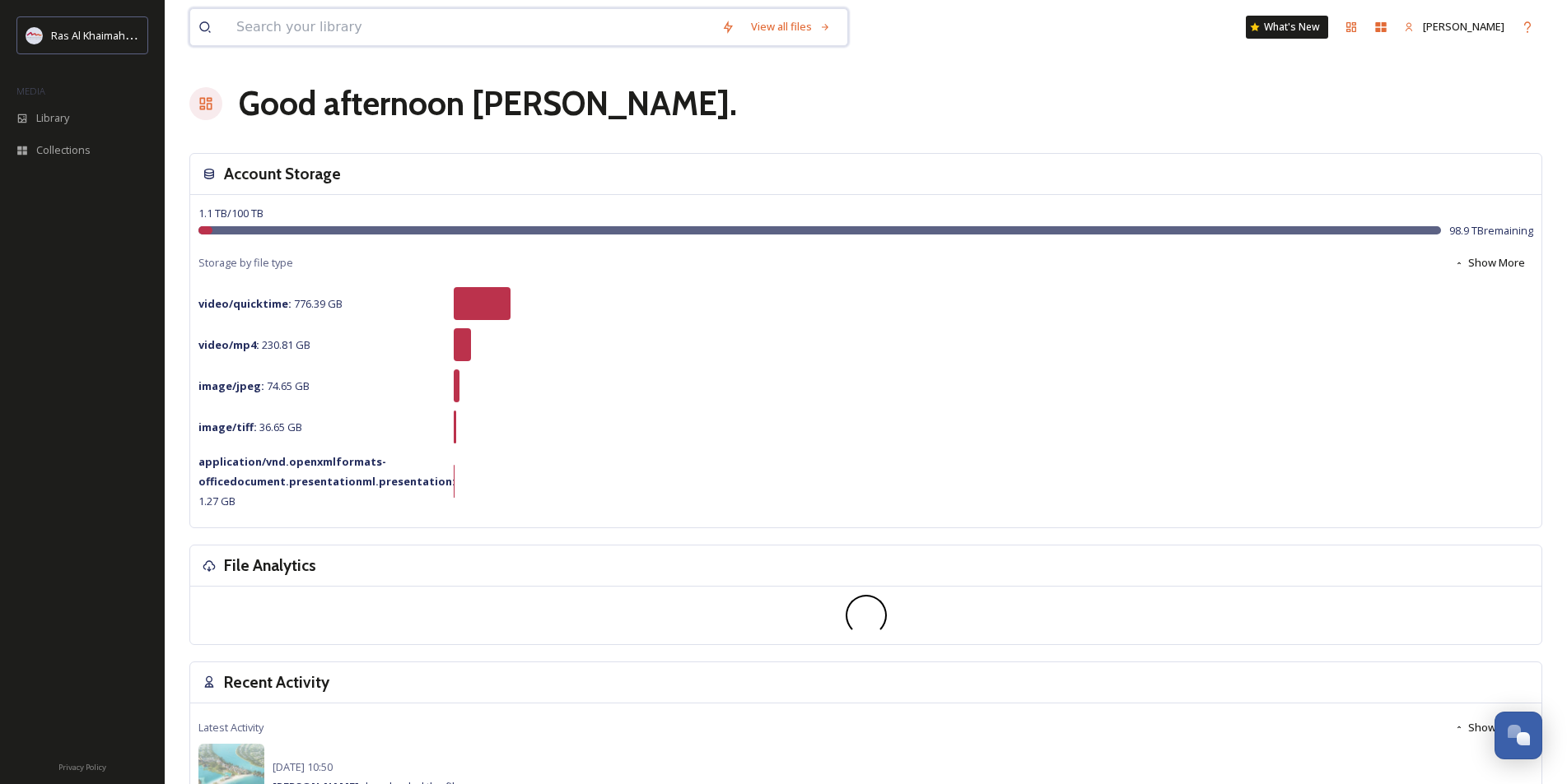
click at [265, 18] on input at bounding box center [470, 27] width 485 height 36
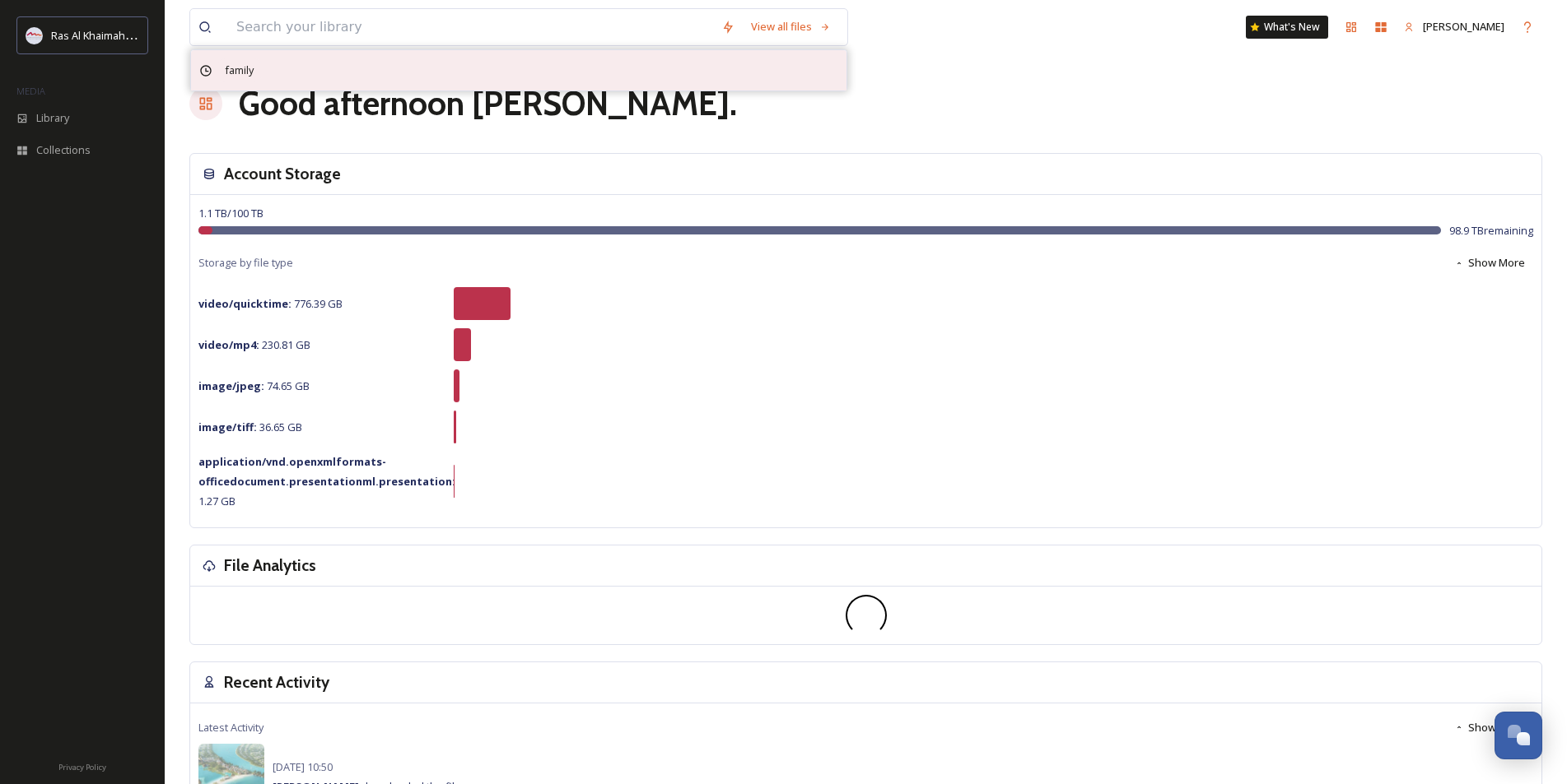
click at [239, 74] on span "family" at bounding box center [240, 70] width 45 height 24
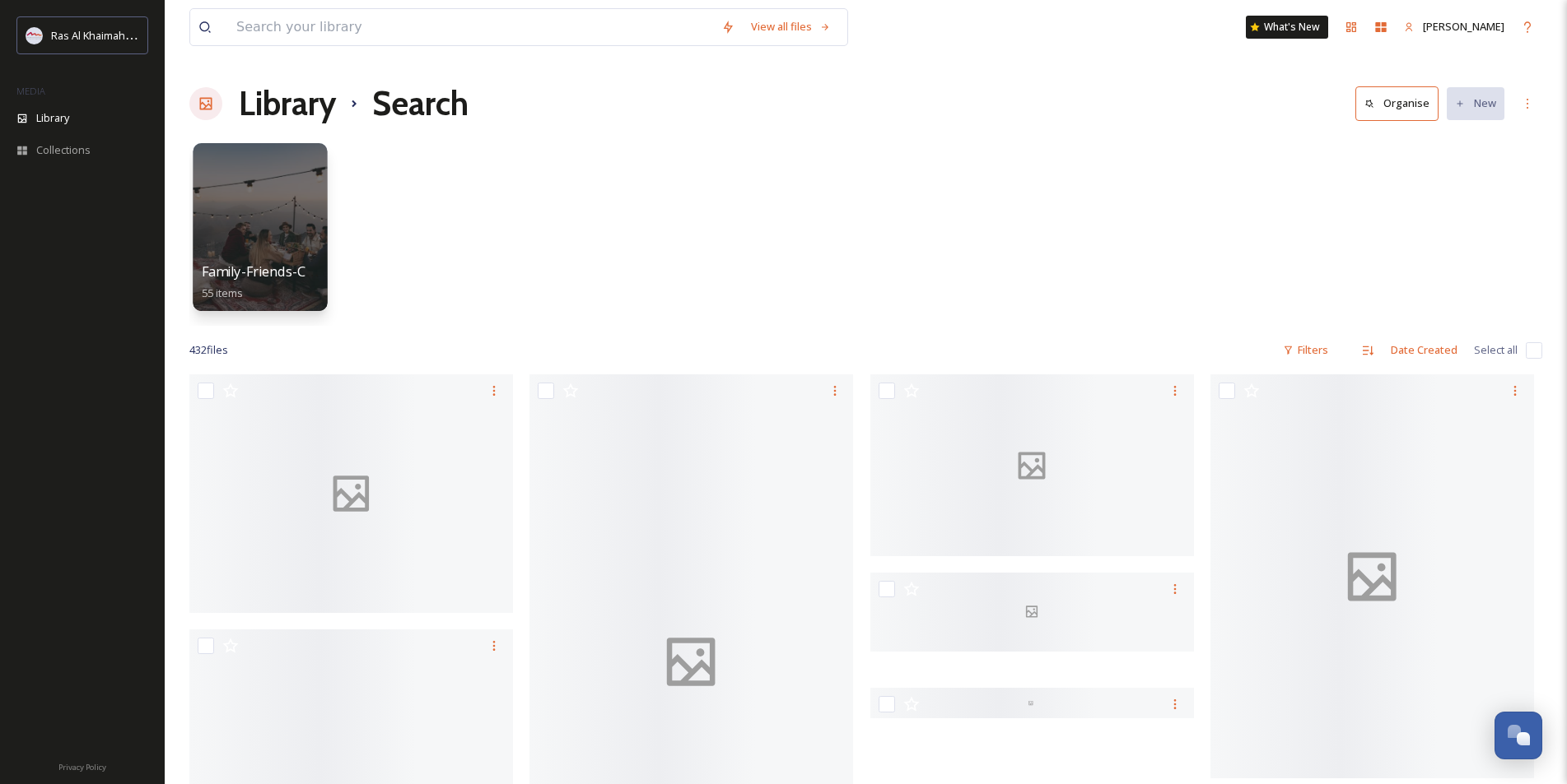
click at [251, 218] on div at bounding box center [260, 227] width 134 height 168
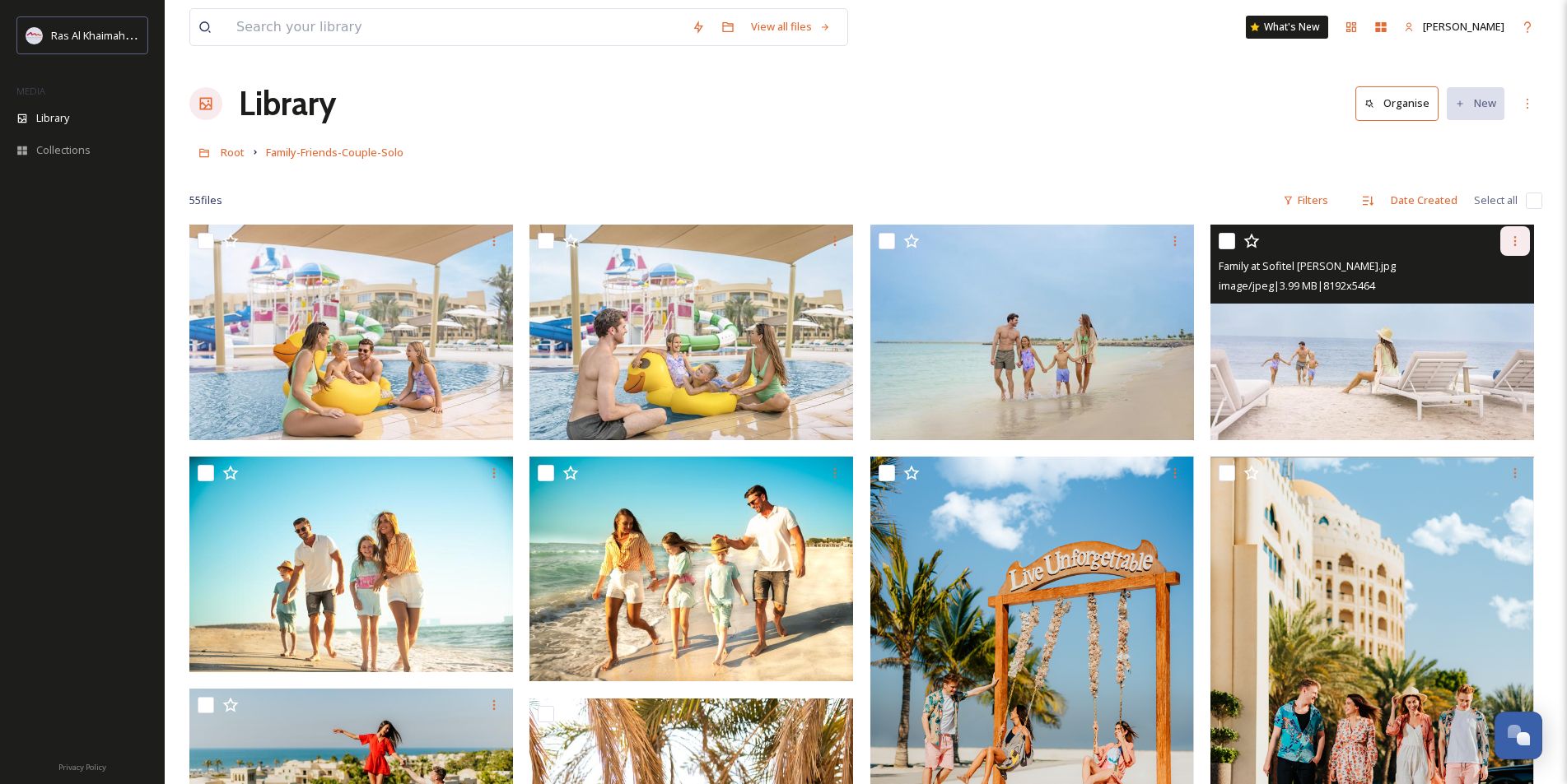
click at [1512, 240] on icon at bounding box center [1515, 241] width 14 height 14
click at [1493, 307] on span "Download" at bounding box center [1495, 309] width 50 height 15
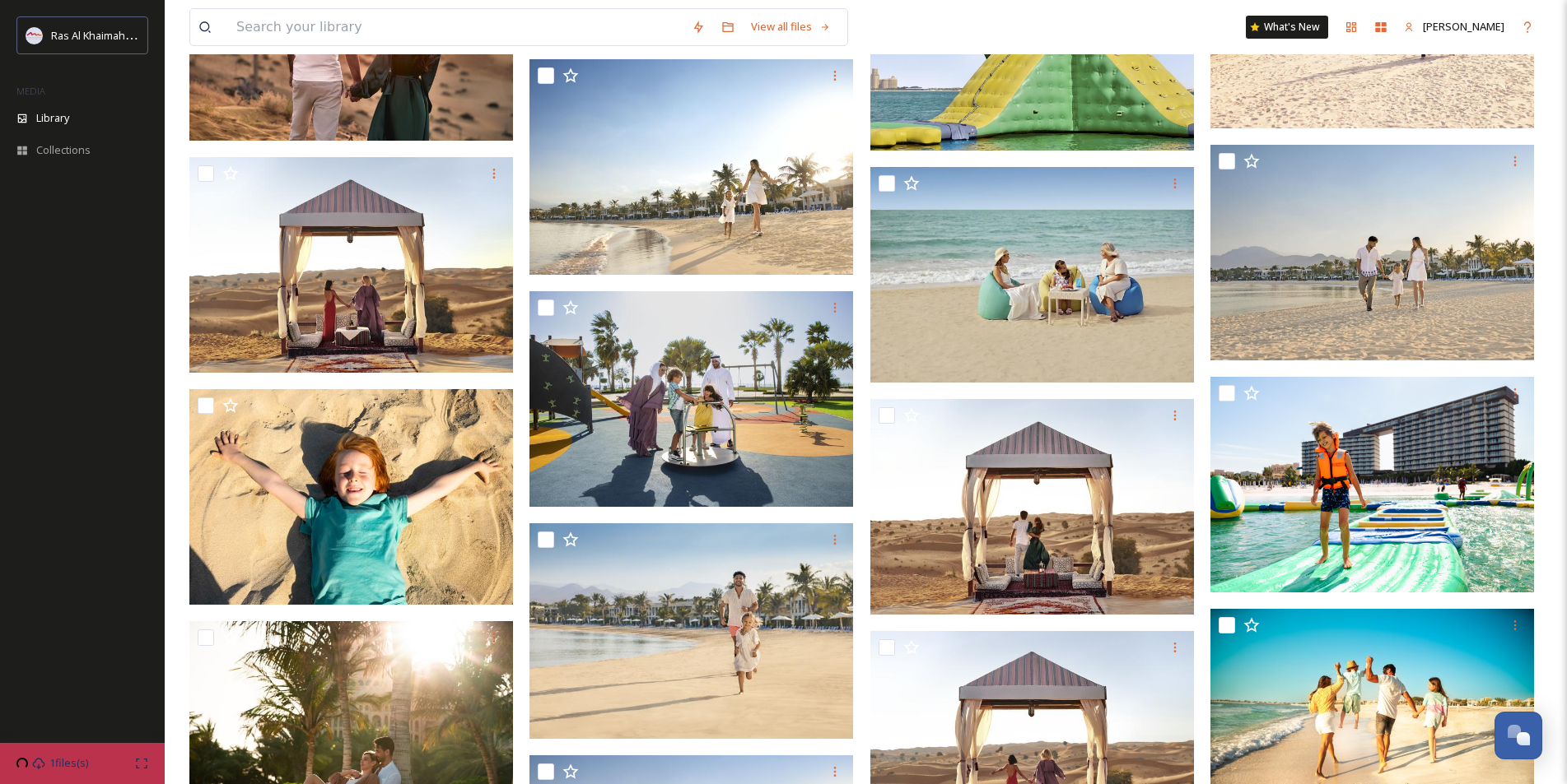
scroll to position [1893, 0]
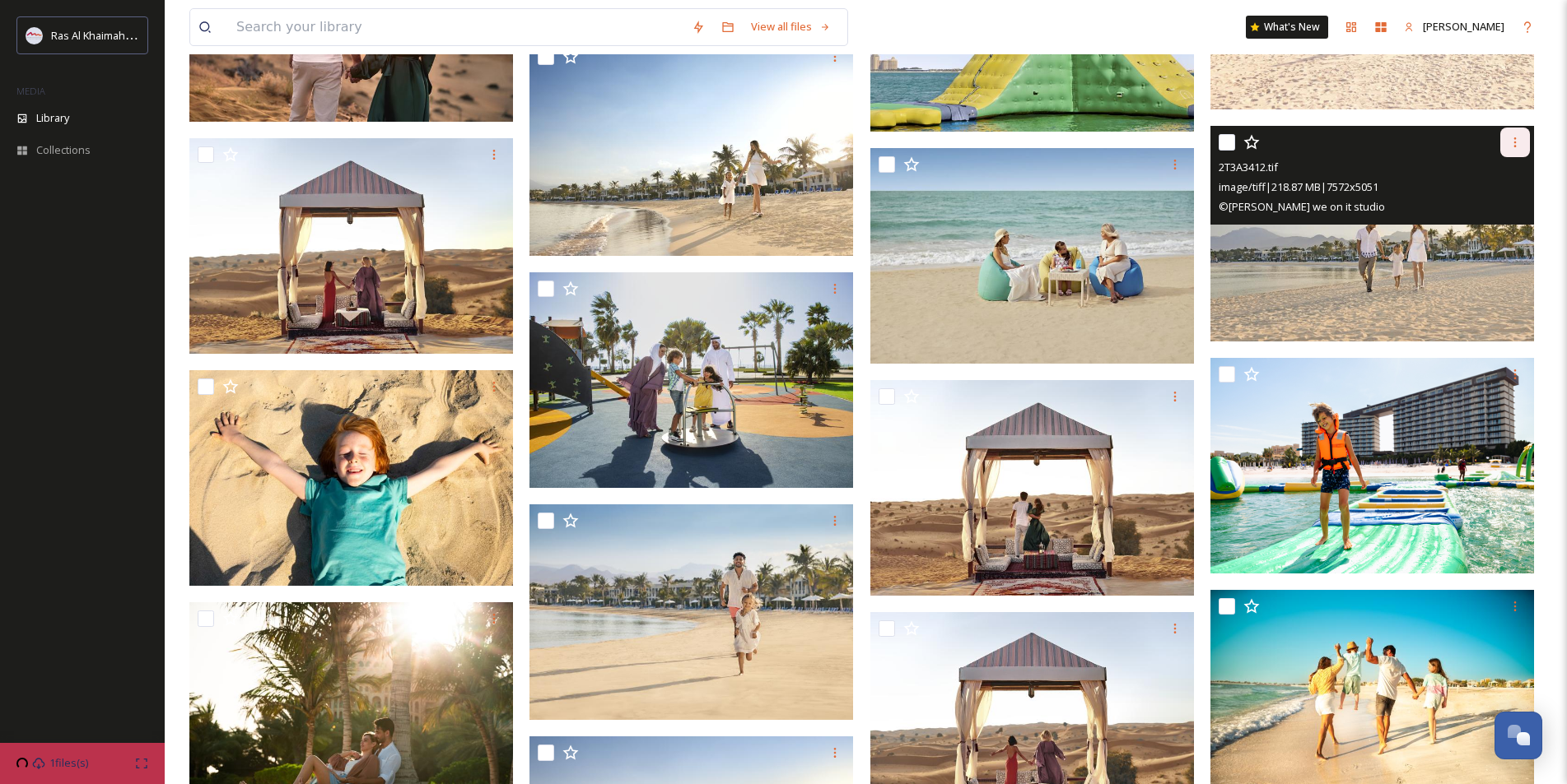
click at [1517, 137] on icon at bounding box center [1515, 142] width 14 height 14
click at [1511, 209] on span "Download" at bounding box center [1495, 210] width 50 height 15
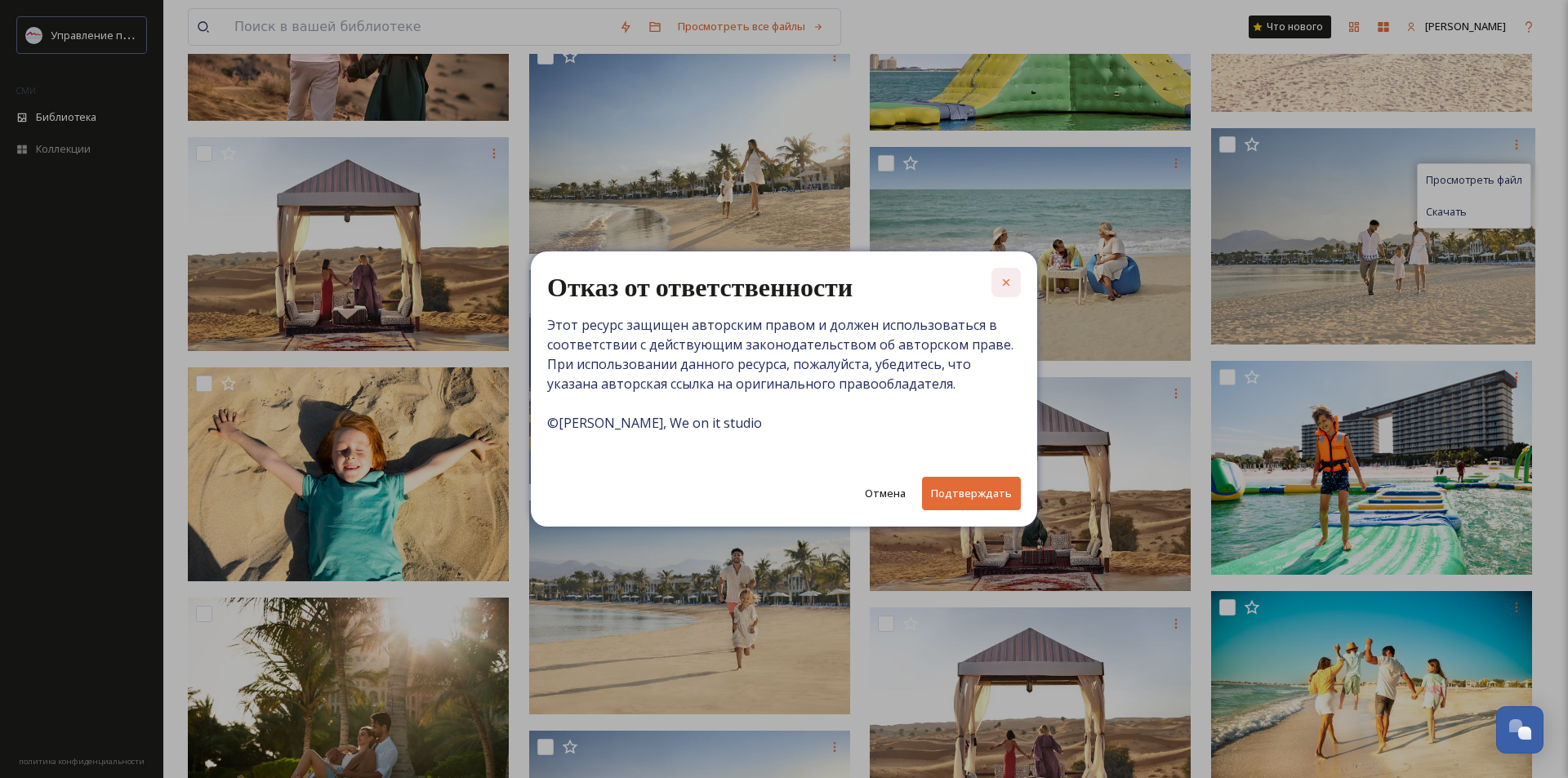
click at [1004, 278] on icon at bounding box center [1005, 283] width 14 height 14
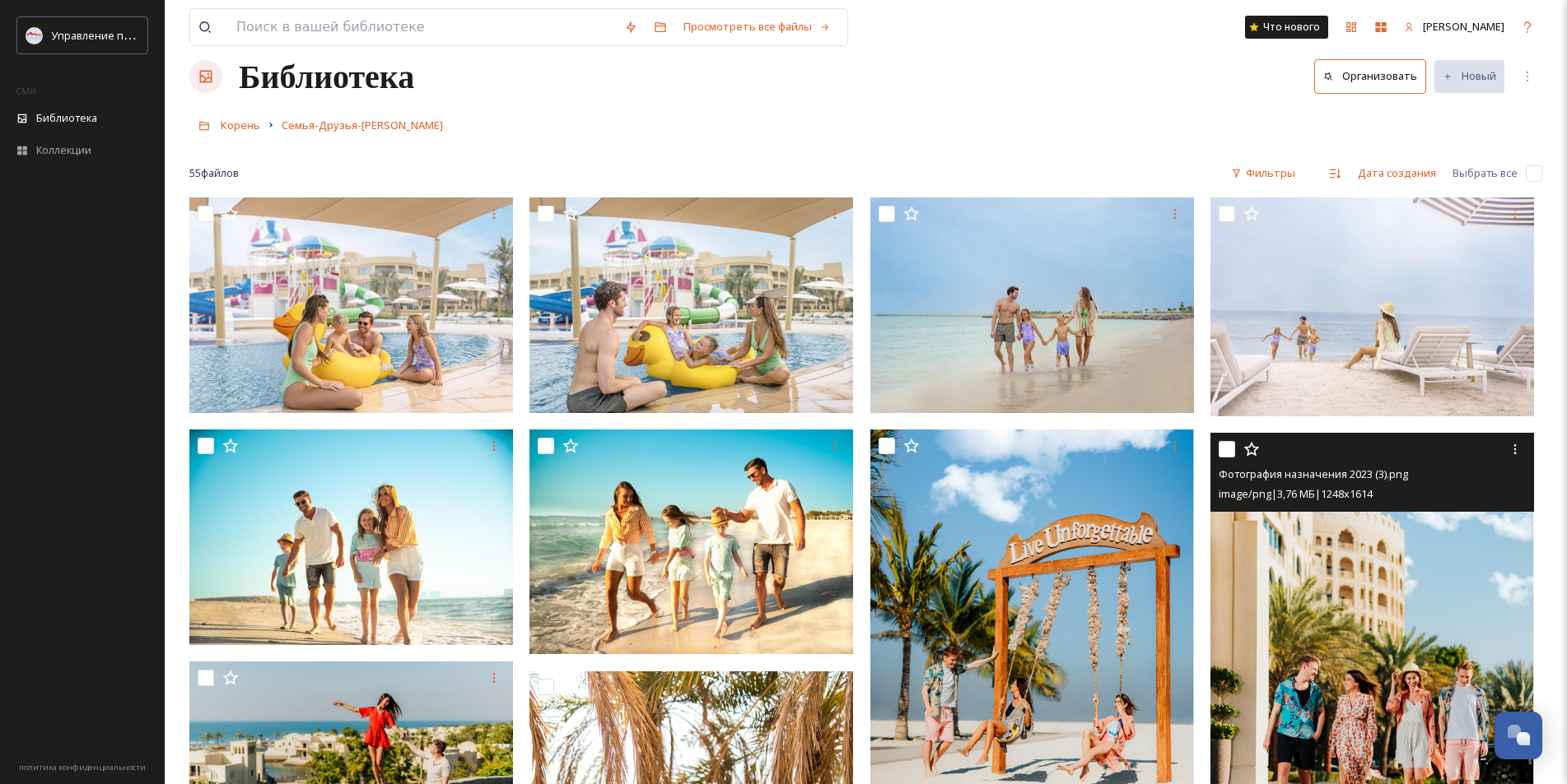
scroll to position [0, 0]
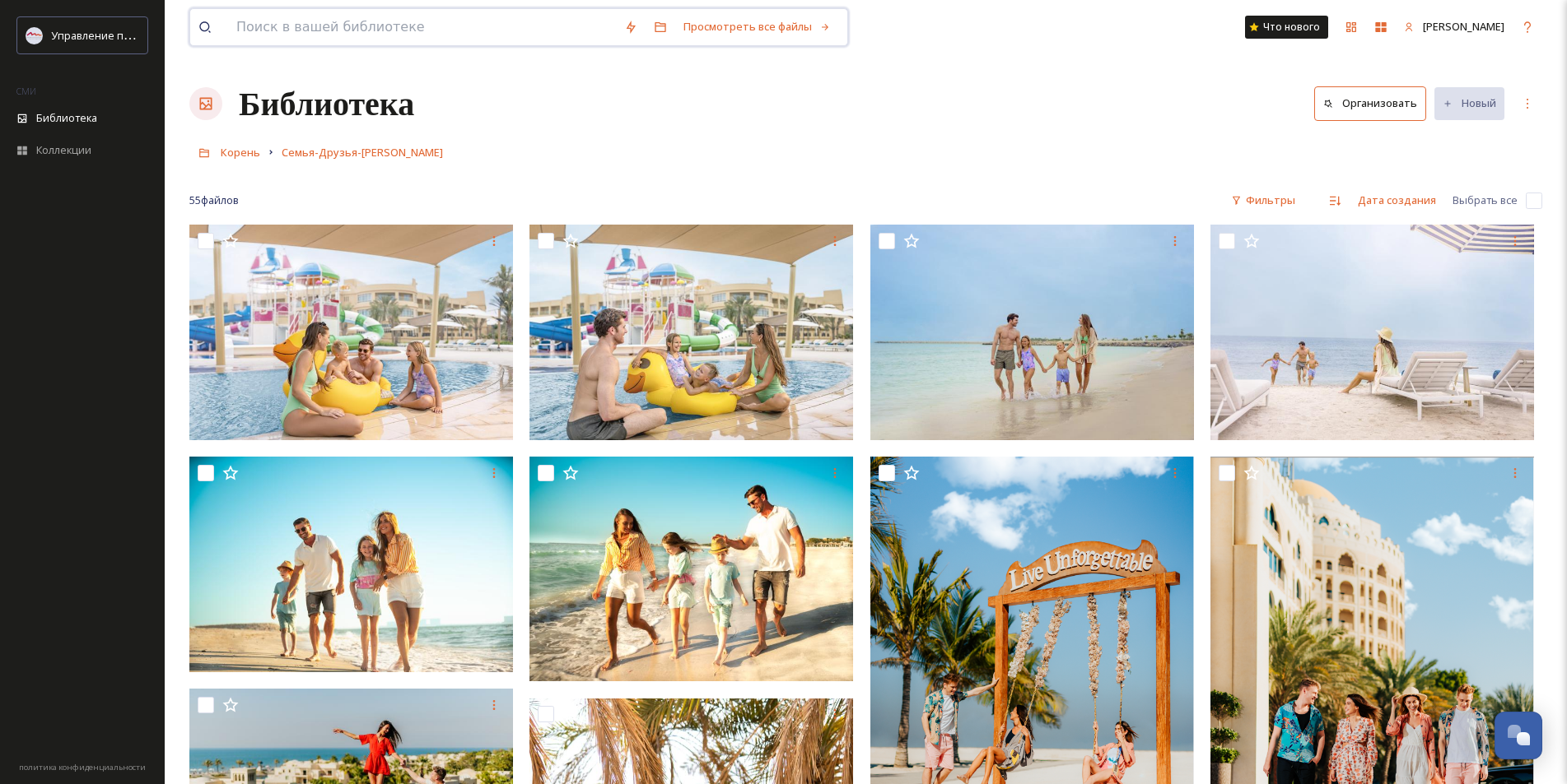
click at [341, 40] on input at bounding box center [421, 27] width 388 height 36
click at [346, 29] on input at bounding box center [456, 27] width 456 height 36
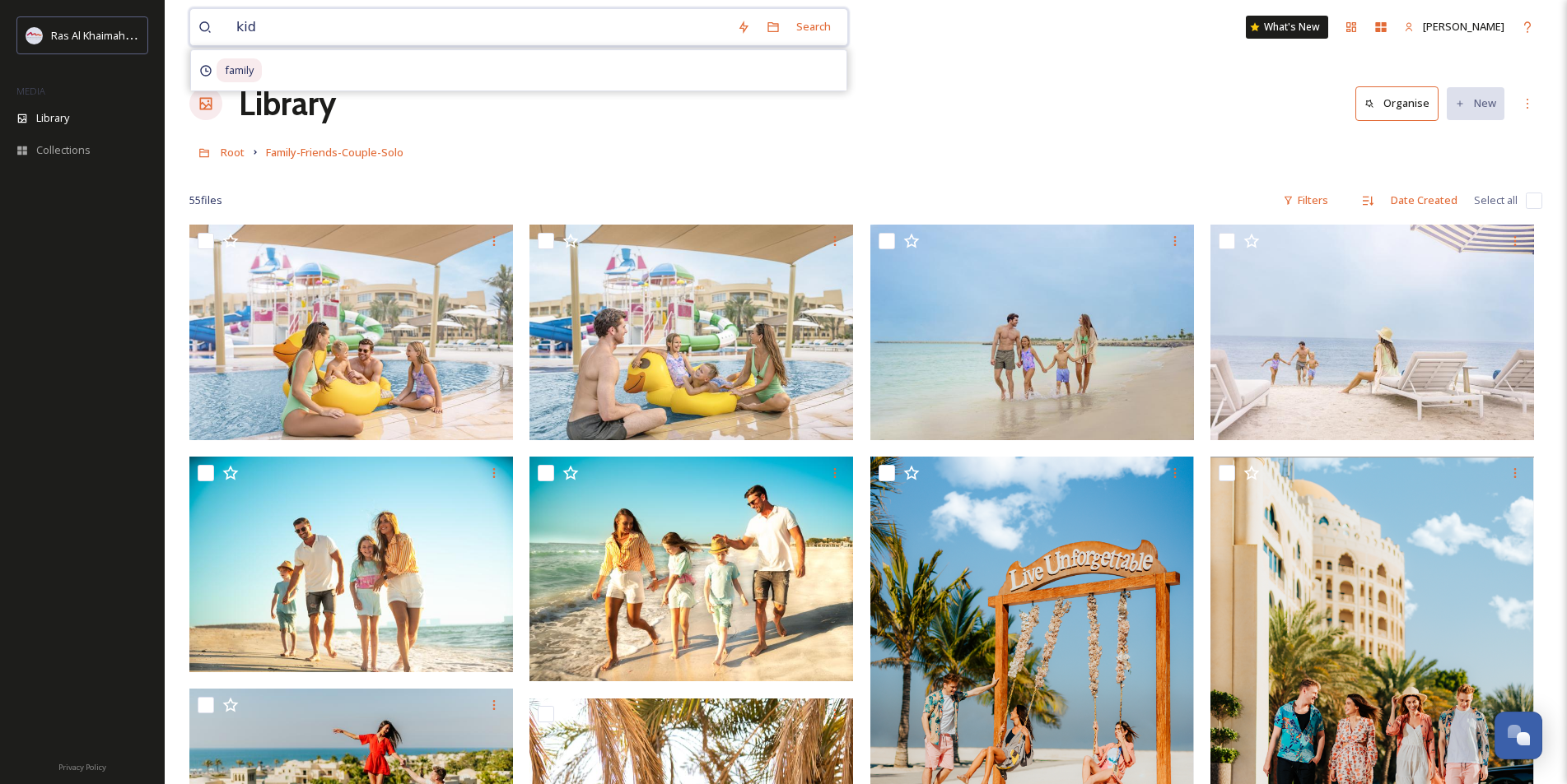
type input "kids"
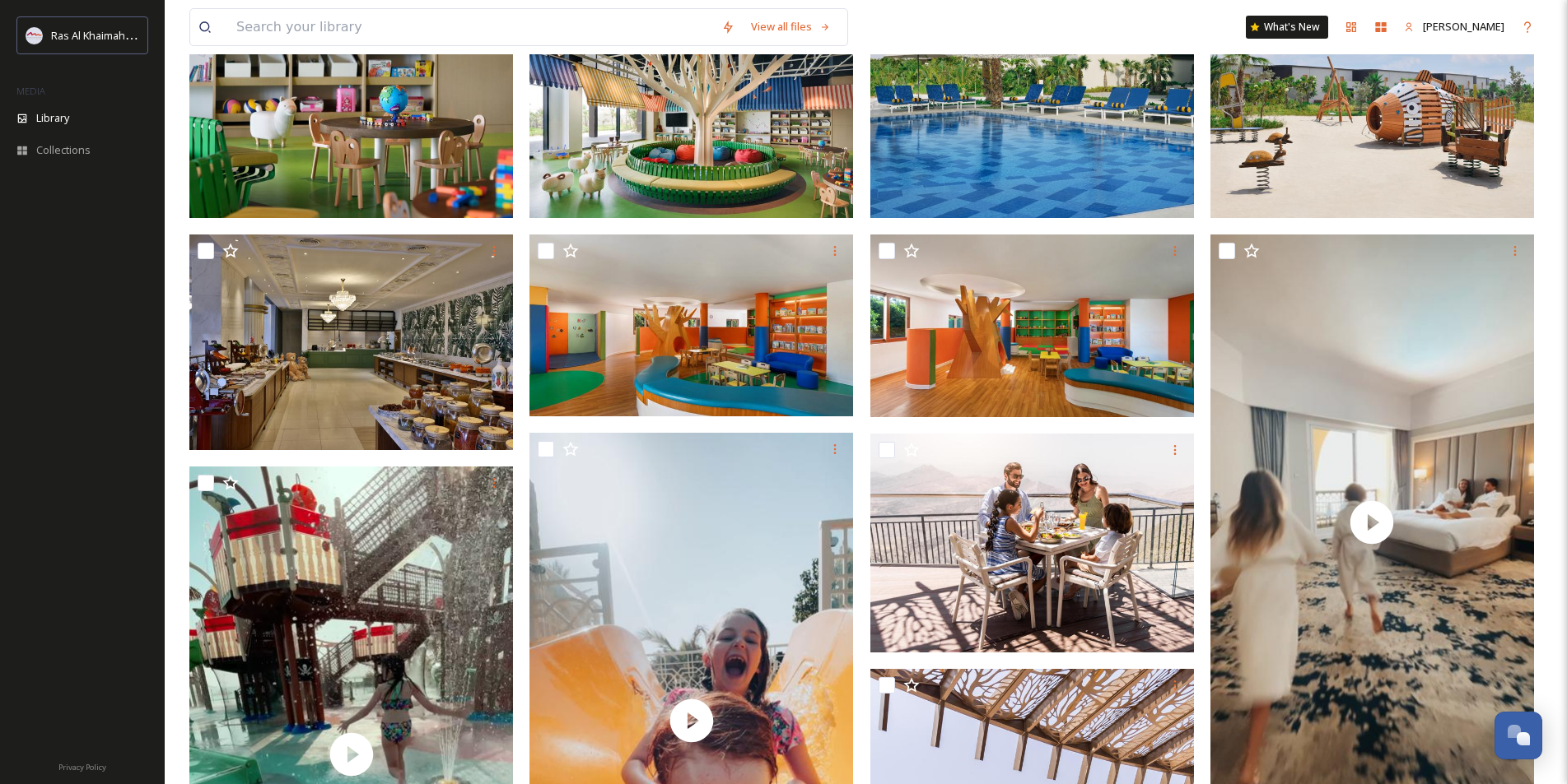
scroll to position [412, 0]
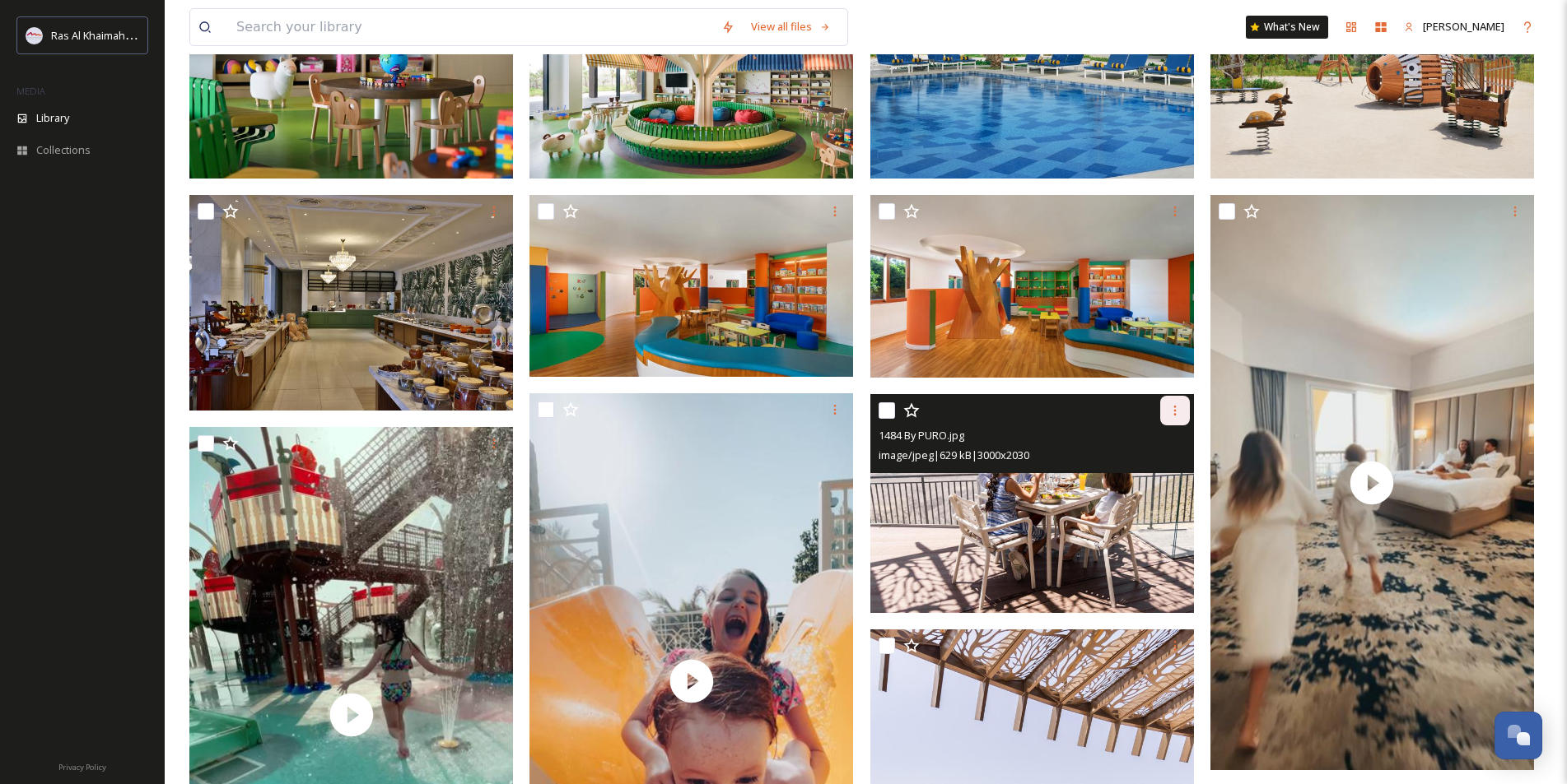
click at [1175, 412] on icon at bounding box center [1175, 410] width 14 height 14
click at [1164, 475] on span "Download" at bounding box center [1155, 478] width 50 height 15
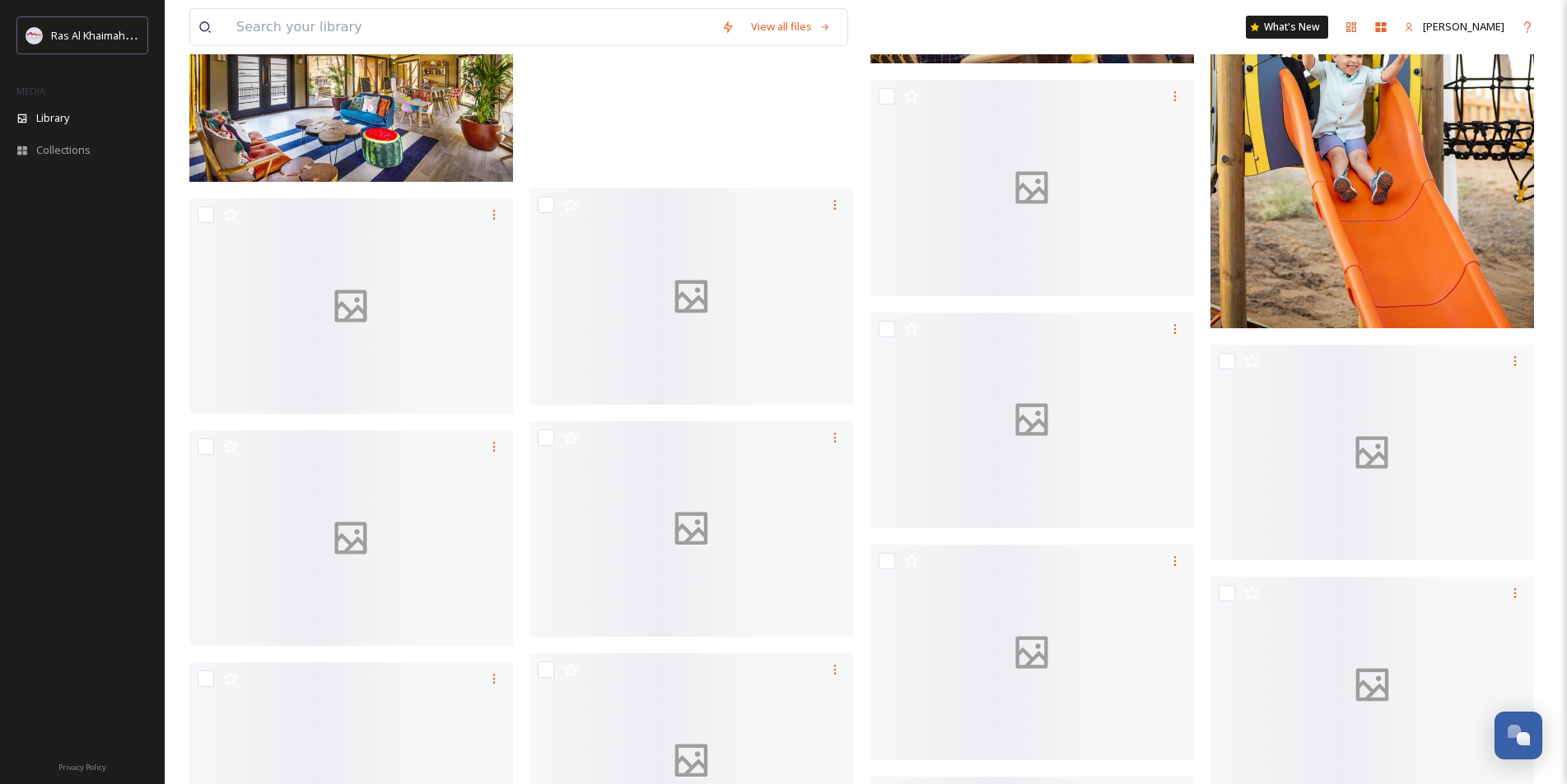
scroll to position [8850, 0]
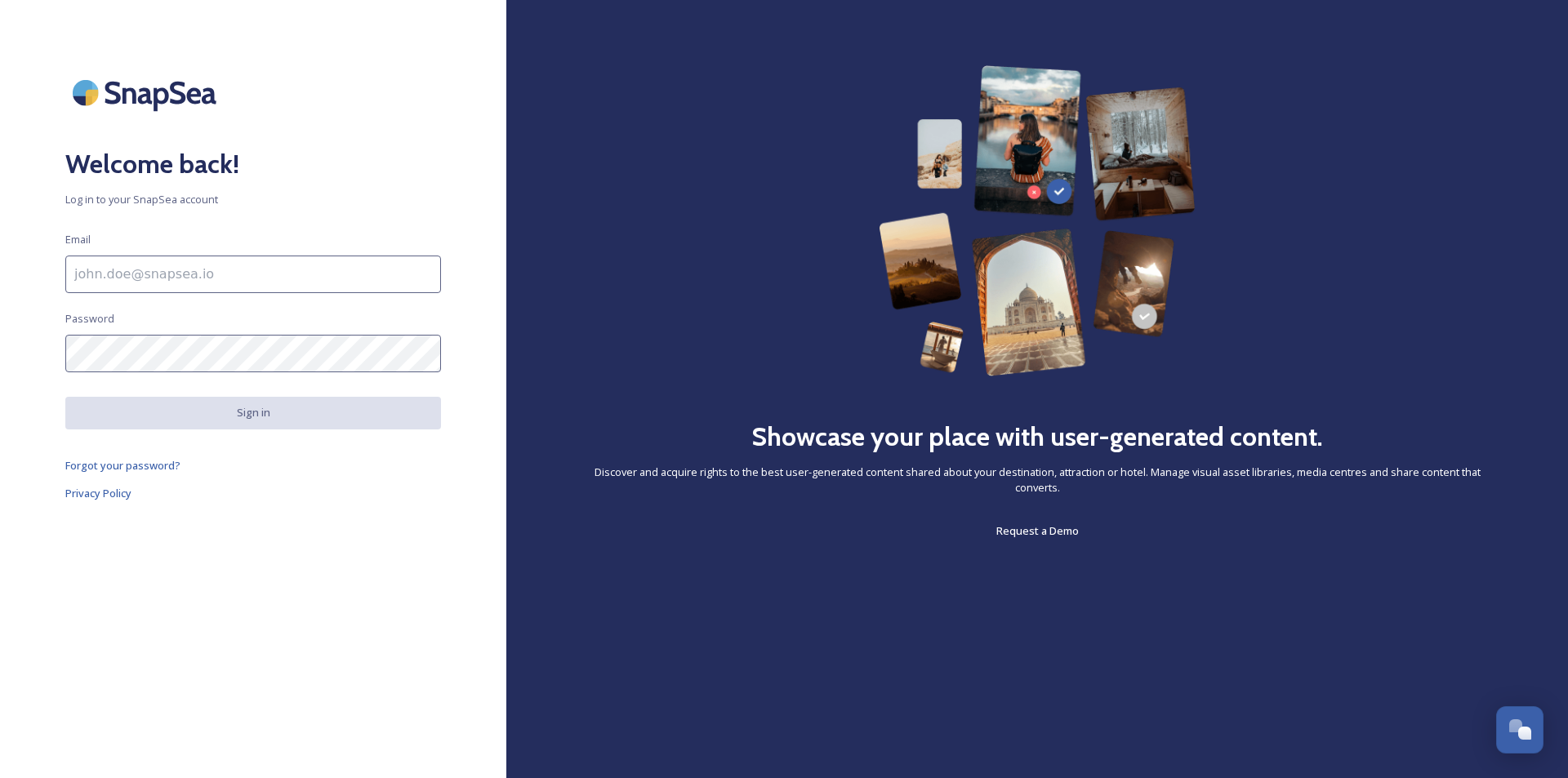
click at [158, 278] on input at bounding box center [253, 275] width 375 height 38
type input "braun.yv@spacetravel.ru"
drag, startPoint x: 247, startPoint y: 719, endPoint x: 215, endPoint y: 611, distance: 112.6
click at [247, 719] on div "Welcome back! Log in to your SnapSea account Email braun.yv@spacetravel.ru Pass…" at bounding box center [253, 389] width 506 height 778
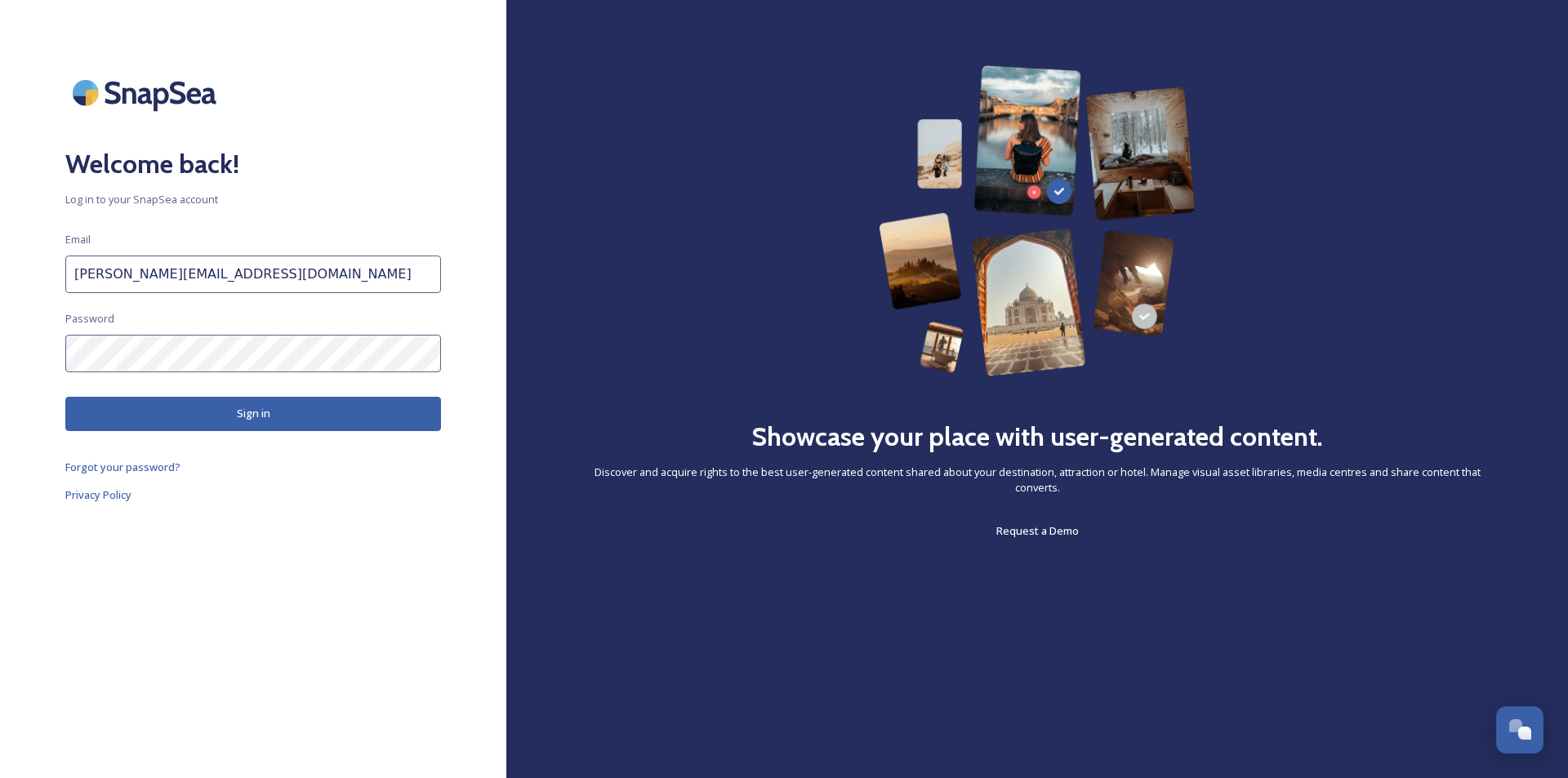
click at [112, 414] on button "Sign in" at bounding box center [253, 413] width 375 height 33
drag, startPoint x: 140, startPoint y: 554, endPoint x: 149, endPoint y: 536, distance: 20.1
click at [140, 554] on div "Welcome back! Log in to your SnapSea account Email [PERSON_NAME][EMAIL_ADDRESS]…" at bounding box center [253, 389] width 506 height 647
click at [274, 420] on button "Sign in" at bounding box center [253, 413] width 375 height 33
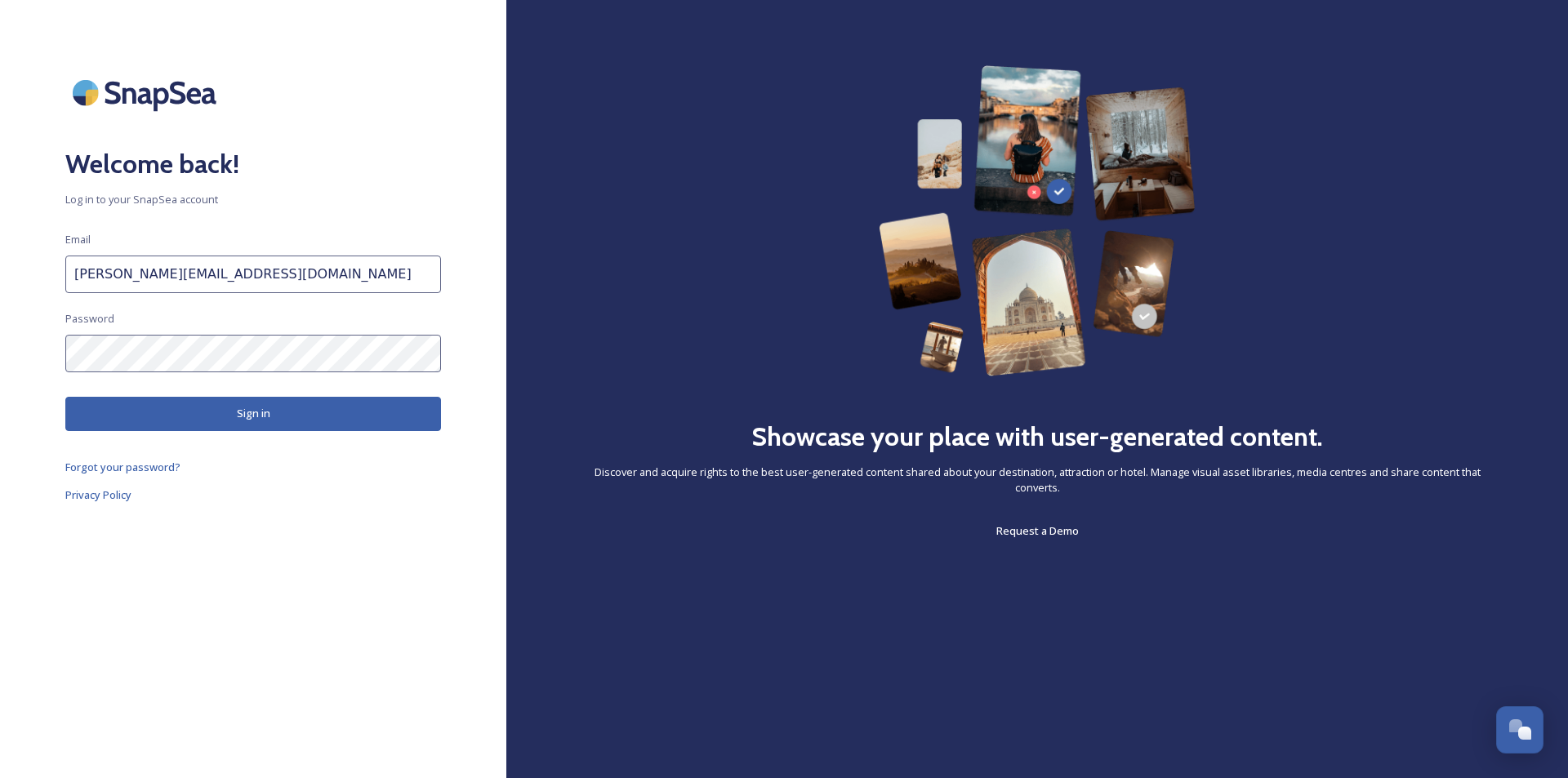
click at [305, 408] on button "Sign in" at bounding box center [253, 413] width 375 height 33
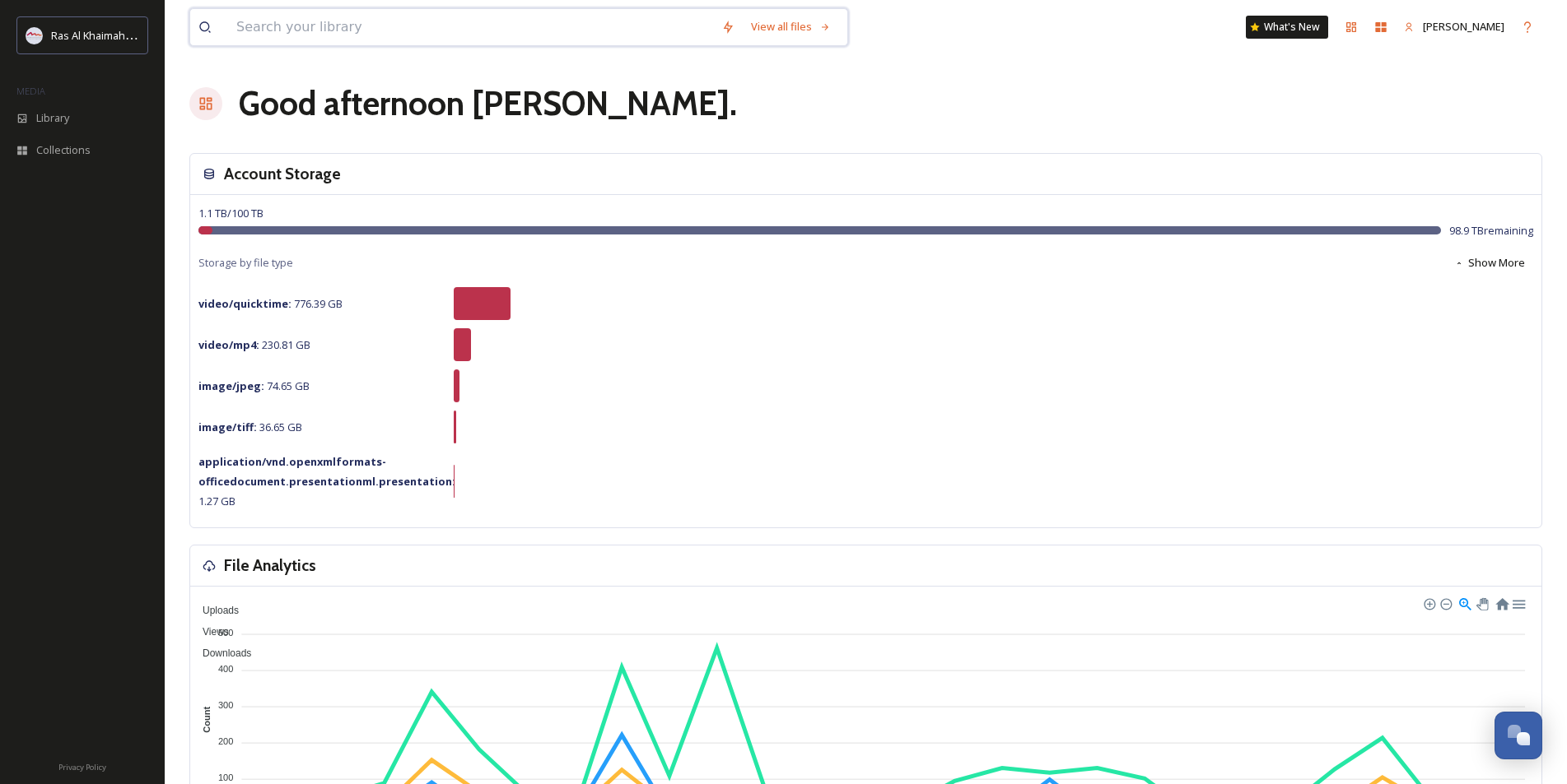
click at [271, 27] on input at bounding box center [470, 27] width 485 height 36
type input "kids"
